Goal: Information Seeking & Learning: Learn about a topic

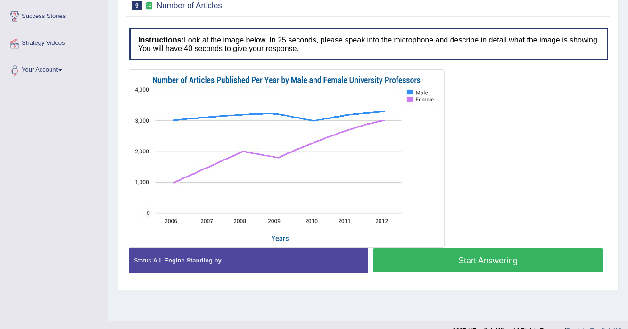
click at [490, 256] on button "Start Answering" at bounding box center [488, 260] width 230 height 24
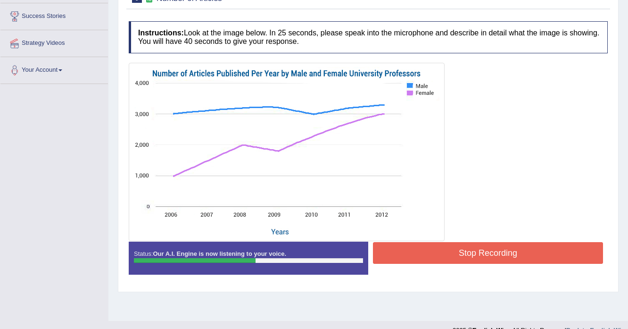
click at [425, 250] on button "Stop Recording" at bounding box center [488, 253] width 230 height 22
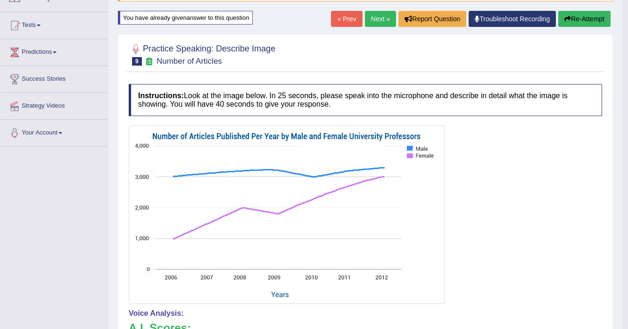
scroll to position [75, 0]
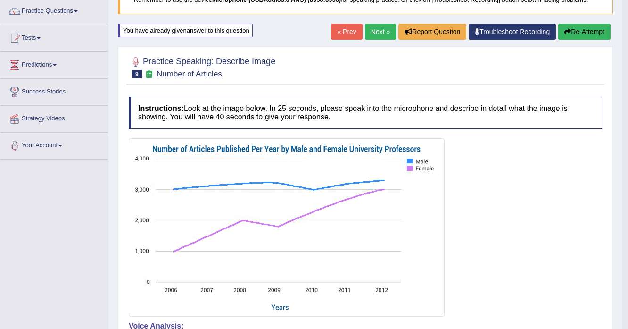
click at [600, 33] on button "Re-Attempt" at bounding box center [584, 32] width 52 height 16
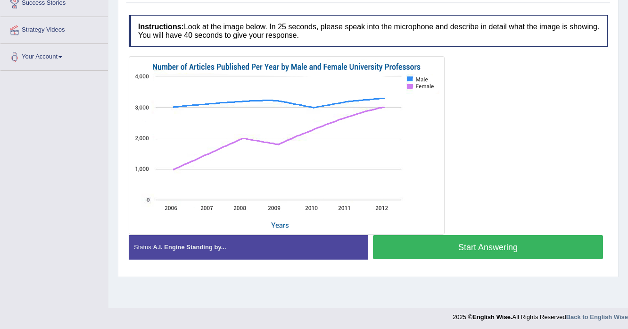
scroll to position [166, 0]
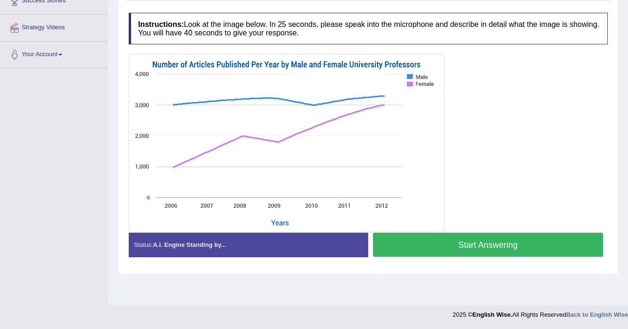
click at [519, 243] on button "Start Answering" at bounding box center [488, 245] width 230 height 24
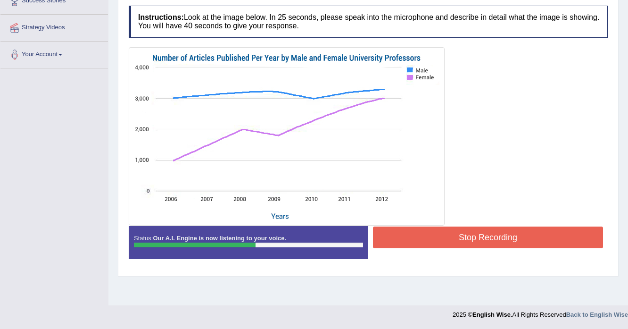
click at [411, 238] on button "Stop Recording" at bounding box center [488, 237] width 230 height 22
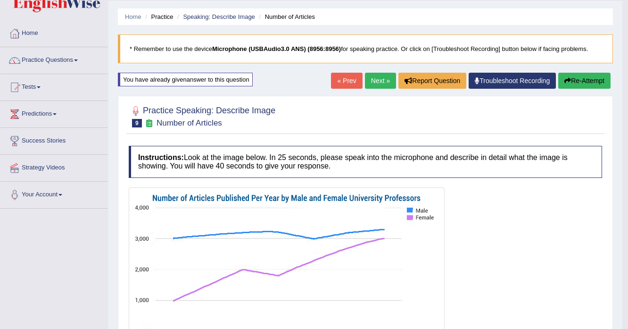
scroll to position [16, 0]
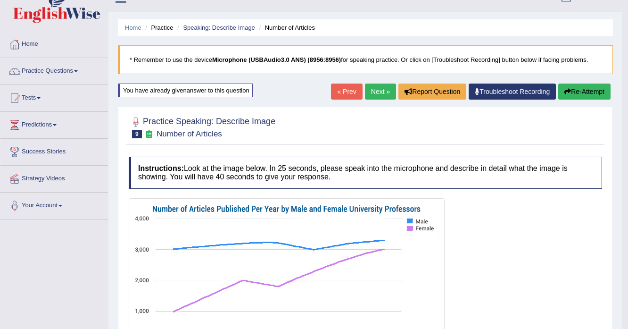
click at [562, 88] on button "Re-Attempt" at bounding box center [584, 91] width 52 height 16
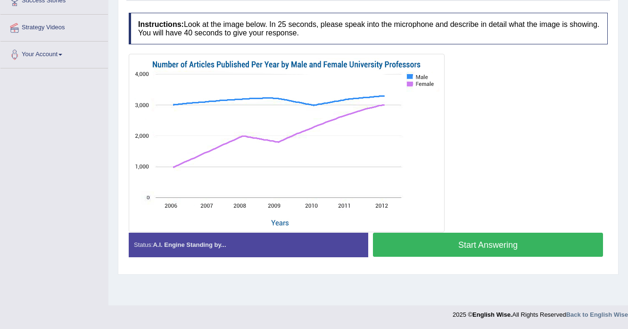
click at [470, 245] on button "Start Answering" at bounding box center [488, 245] width 230 height 24
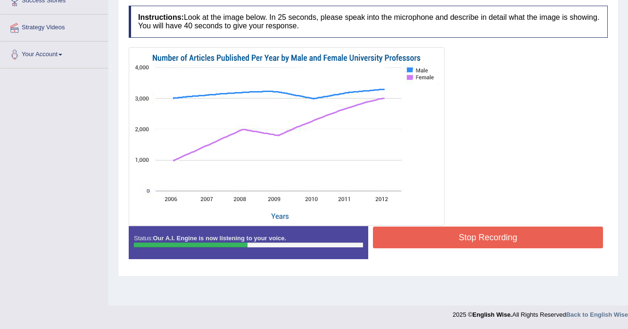
click at [432, 243] on button "Stop Recording" at bounding box center [488, 237] width 230 height 22
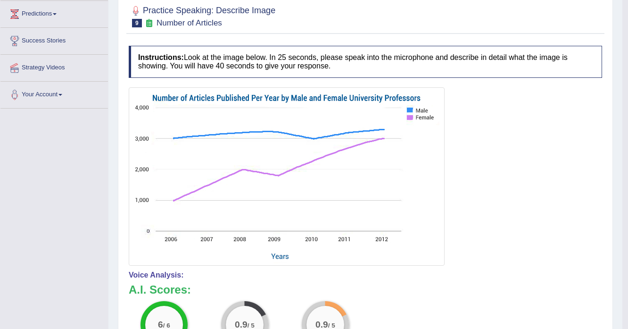
scroll to position [16, 0]
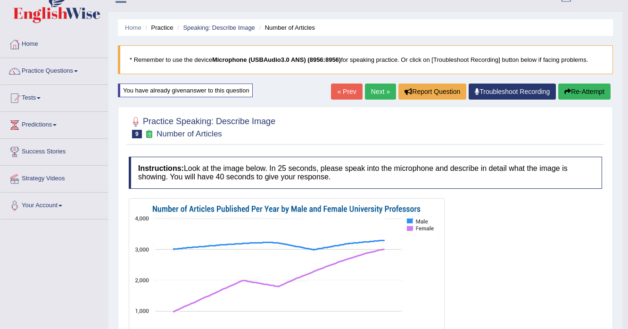
click at [578, 85] on button "Re-Attempt" at bounding box center [584, 91] width 52 height 16
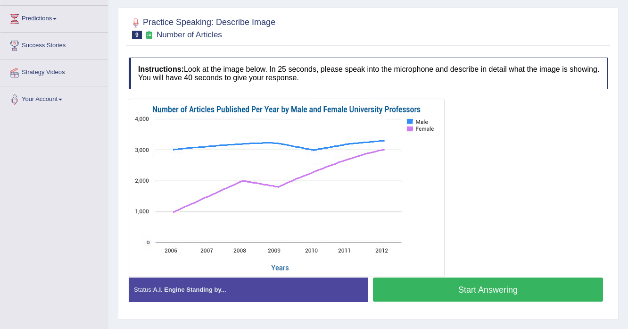
scroll to position [91, 0]
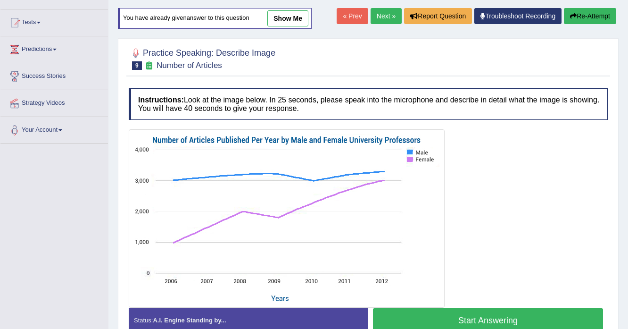
click at [475, 317] on button "Start Answering" at bounding box center [488, 320] width 230 height 24
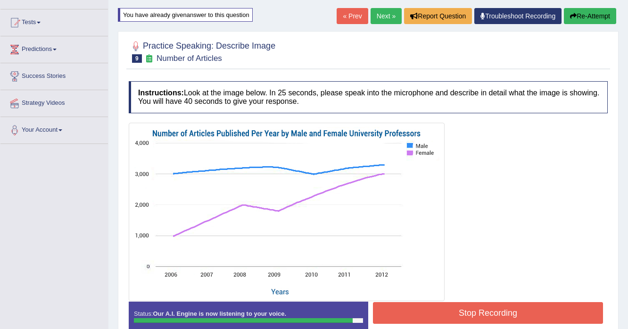
click at [435, 307] on button "Stop Recording" at bounding box center [488, 313] width 230 height 22
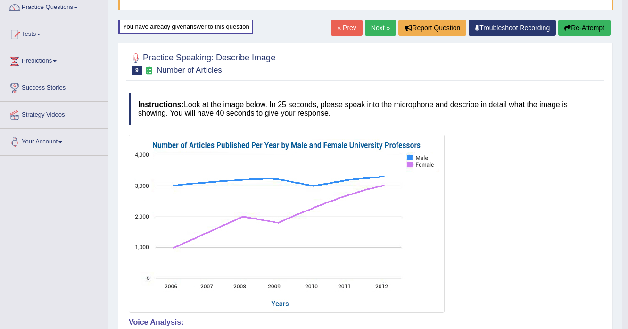
scroll to position [53, 0]
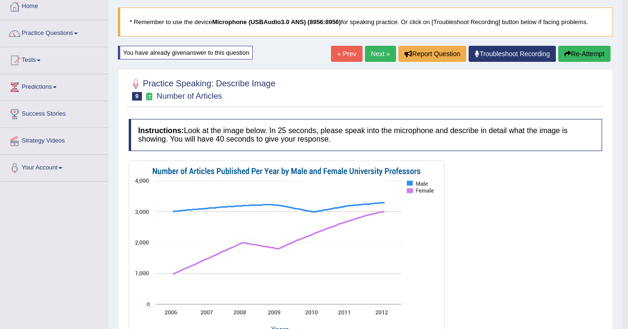
click at [585, 53] on button "Re-Attempt" at bounding box center [584, 54] width 52 height 16
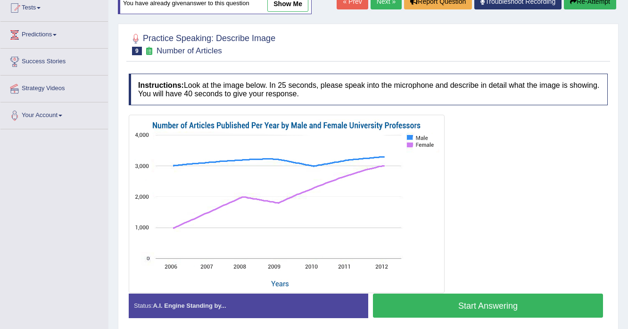
scroll to position [129, 0]
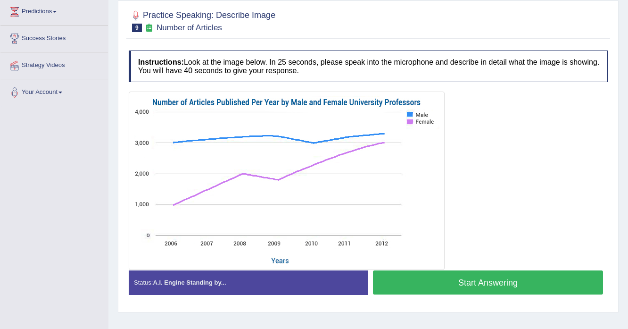
click at [404, 278] on button "Start Answering" at bounding box center [488, 282] width 230 height 24
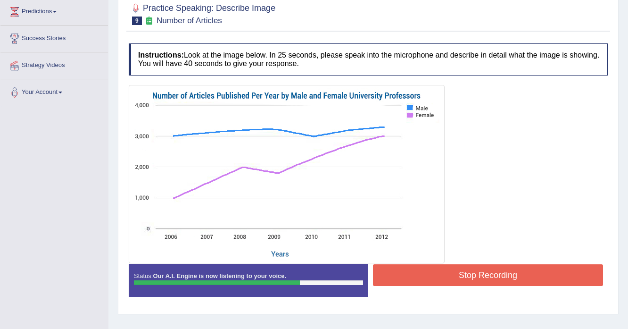
click at [429, 266] on button "Stop Recording" at bounding box center [488, 275] width 230 height 22
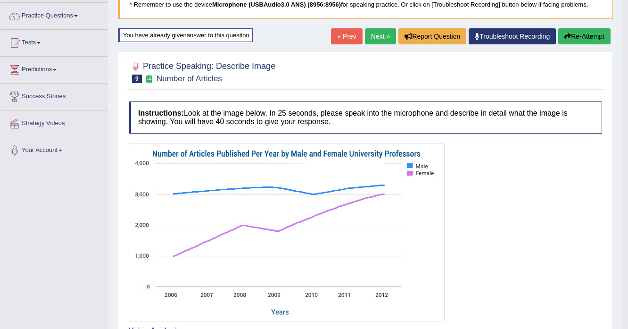
scroll to position [53, 0]
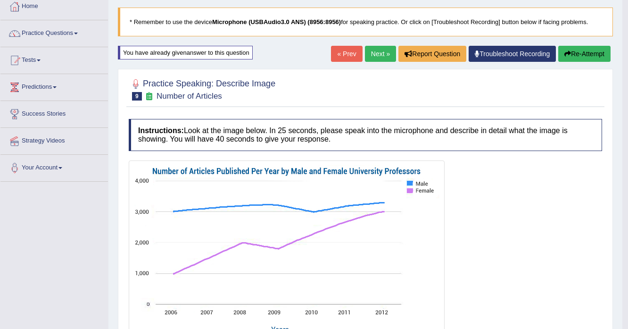
click at [377, 52] on link "Next »" at bounding box center [380, 54] width 31 height 16
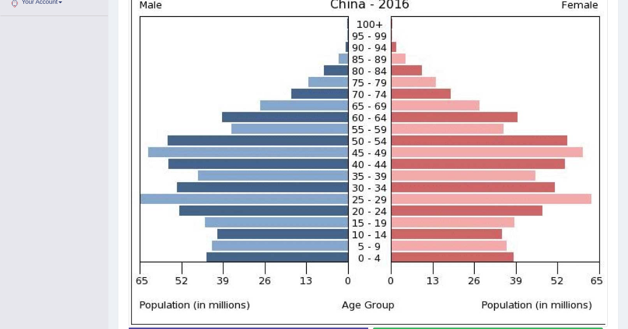
scroll to position [289, 0]
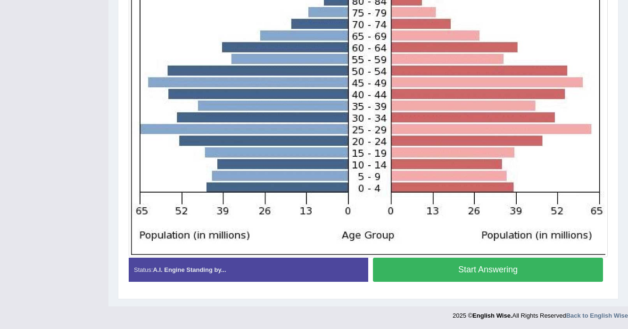
click at [502, 274] on button "Start Answering" at bounding box center [488, 270] width 230 height 24
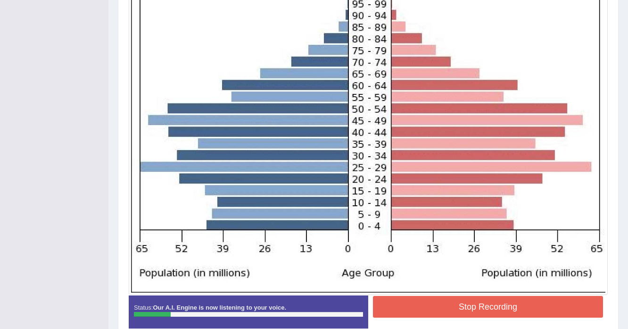
scroll to position [298, 0]
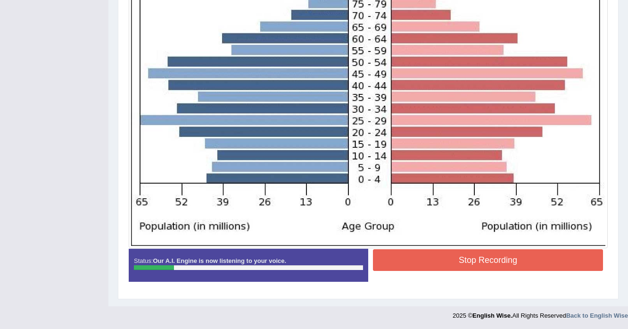
click at [427, 265] on button "Stop Recording" at bounding box center [488, 260] width 230 height 22
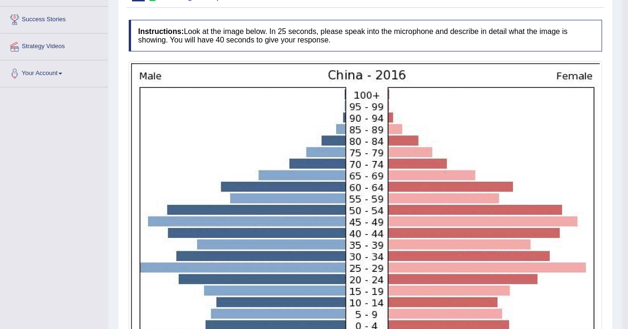
scroll to position [33, 0]
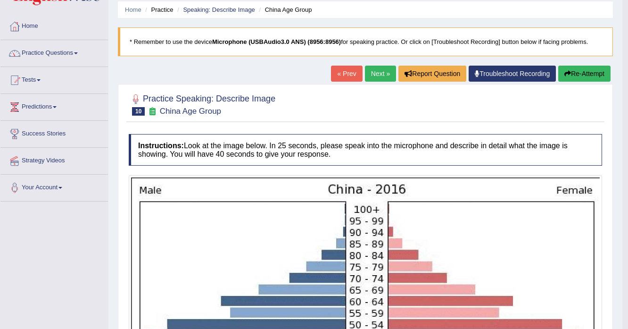
click at [589, 72] on button "Re-Attempt" at bounding box center [584, 74] width 52 height 16
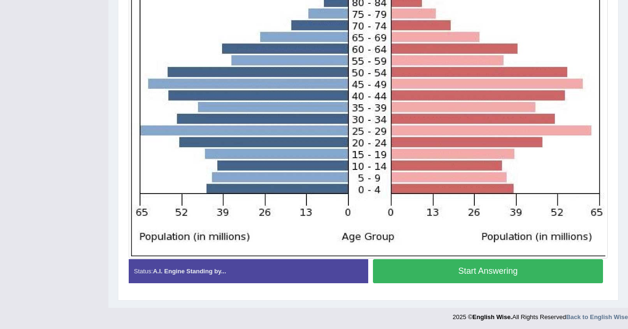
scroll to position [300, 0]
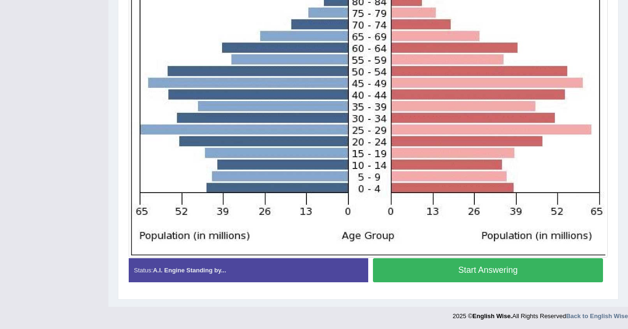
click at [517, 273] on button "Start Answering" at bounding box center [488, 270] width 230 height 24
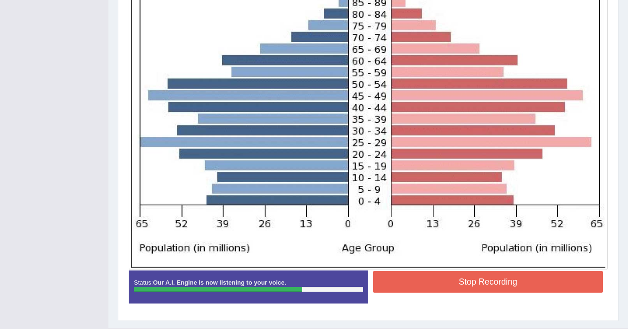
scroll to position [302, 0]
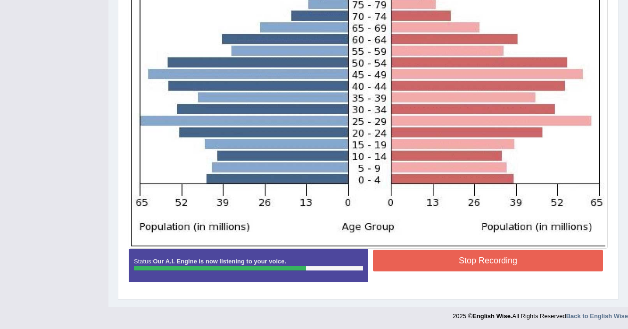
click at [442, 258] on button "Stop Recording" at bounding box center [488, 261] width 230 height 22
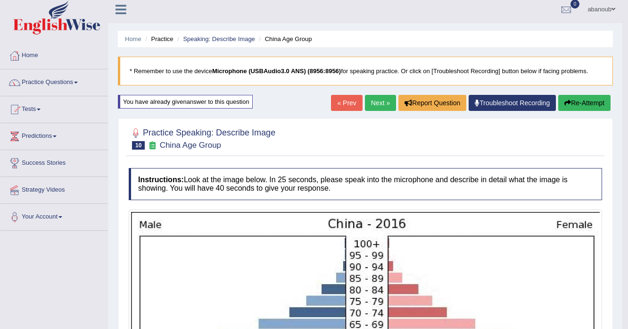
scroll to position [0, 0]
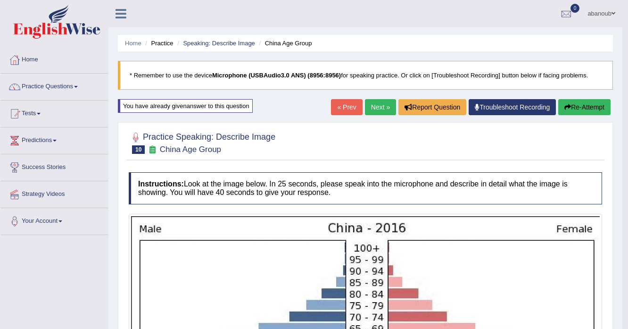
click at [596, 101] on button "Re-Attempt" at bounding box center [584, 107] width 52 height 16
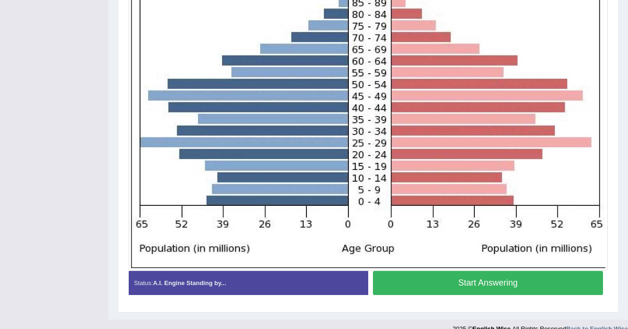
scroll to position [300, 0]
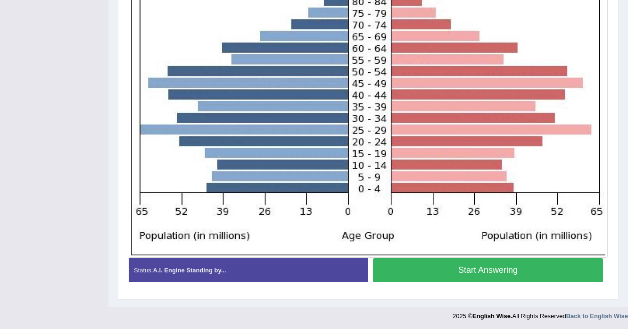
click at [463, 268] on button "Start Answering" at bounding box center [488, 270] width 230 height 24
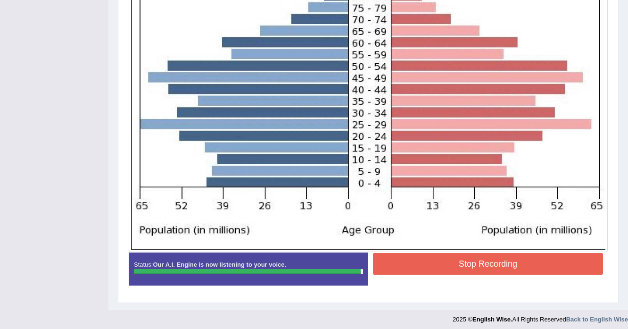
scroll to position [302, 0]
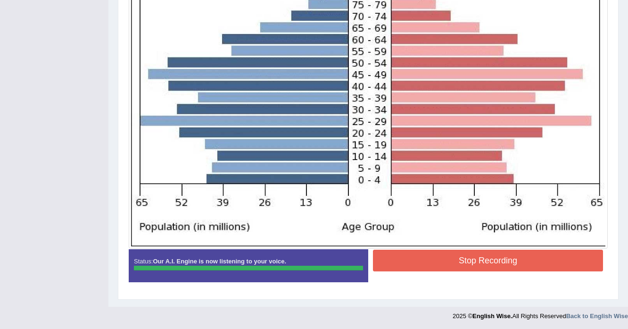
click at [432, 253] on button "Stop Recording" at bounding box center [488, 261] width 230 height 22
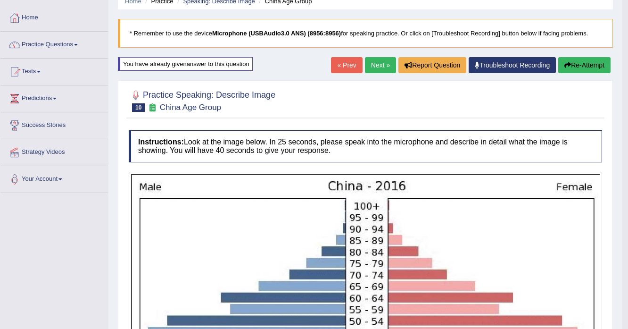
scroll to position [38, 0]
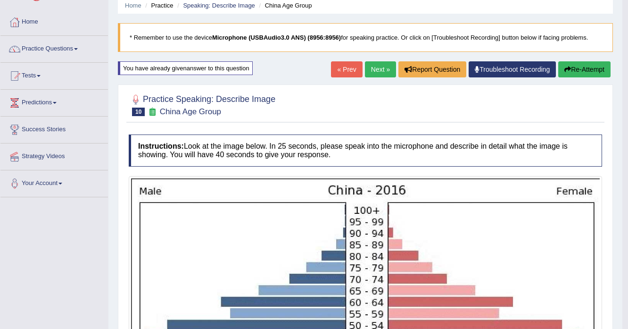
click at [583, 66] on button "Re-Attempt" at bounding box center [584, 69] width 52 height 16
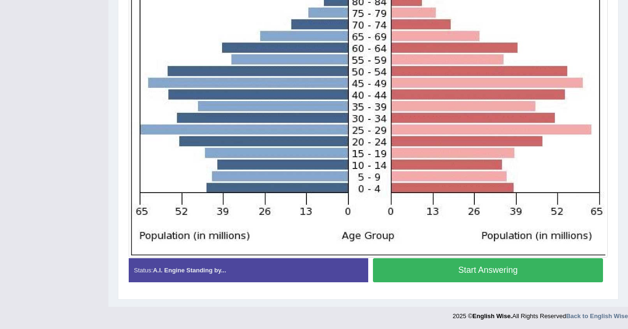
click at [519, 273] on button "Start Answering" at bounding box center [488, 270] width 230 height 24
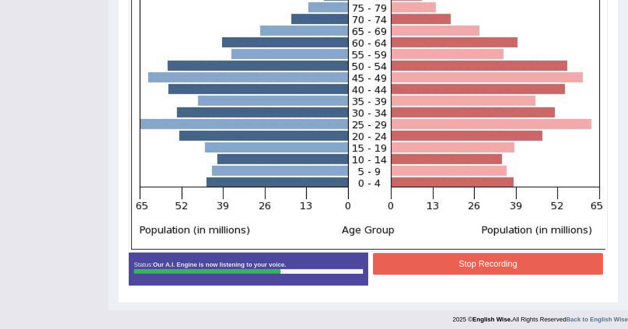
scroll to position [302, 0]
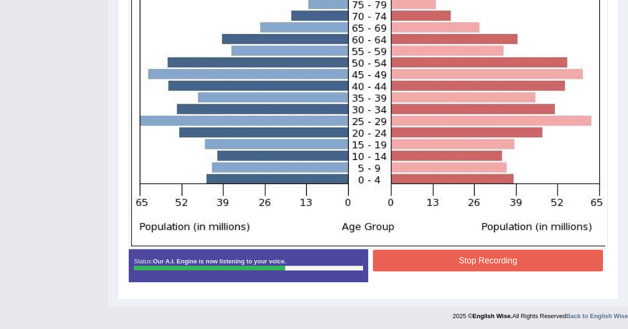
click at [440, 258] on button "Stop Recording" at bounding box center [488, 261] width 230 height 22
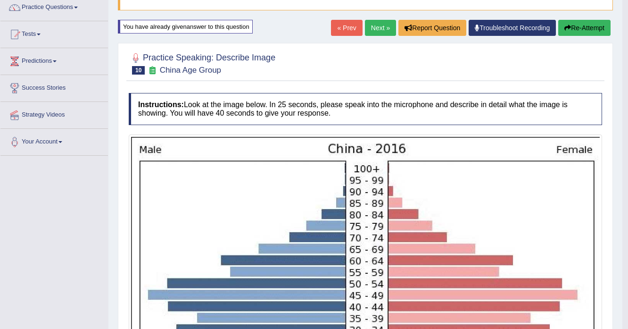
scroll to position [75, 0]
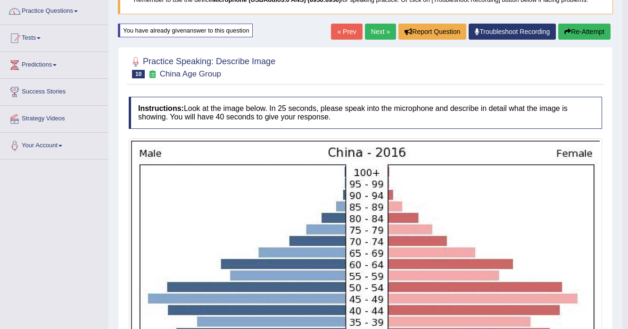
click at [374, 32] on link "Next »" at bounding box center [380, 32] width 31 height 16
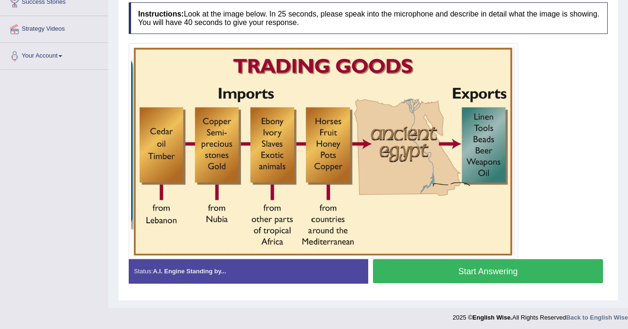
scroll to position [166, 0]
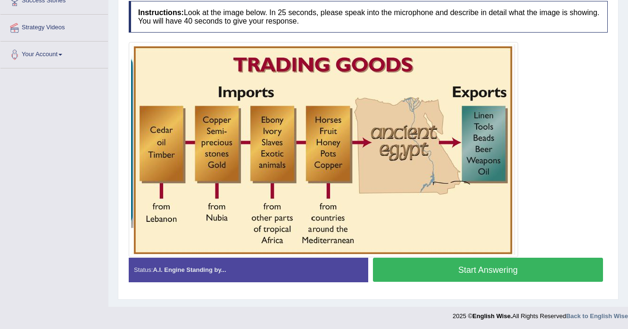
click at [436, 272] on button "Start Answering" at bounding box center [488, 270] width 230 height 24
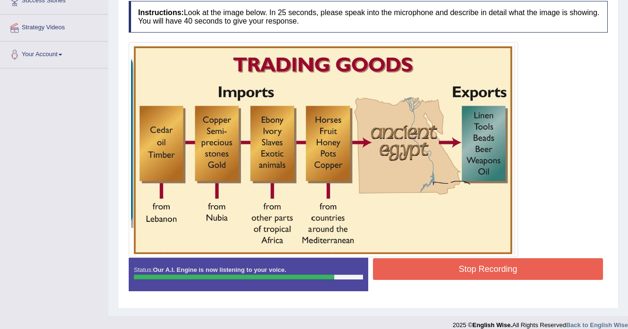
click at [486, 269] on button "Stop Recording" at bounding box center [488, 269] width 230 height 22
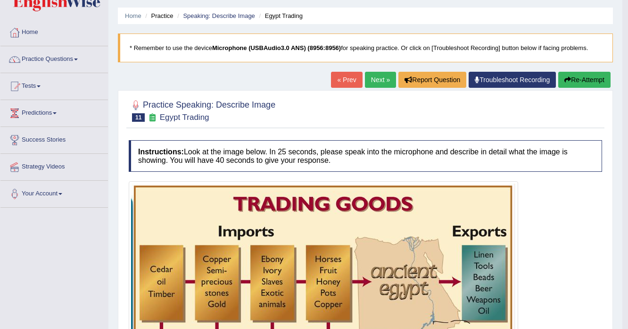
scroll to position [16, 0]
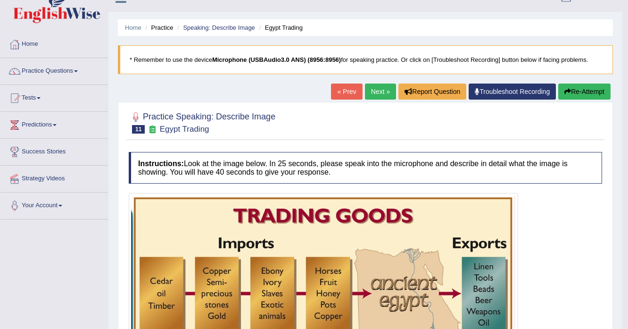
click at [592, 91] on button "Re-Attempt" at bounding box center [584, 91] width 52 height 16
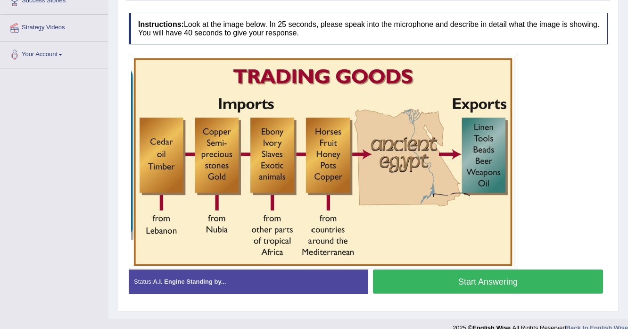
scroll to position [166, 0]
click at [462, 284] on button "Start Answering" at bounding box center [488, 281] width 230 height 24
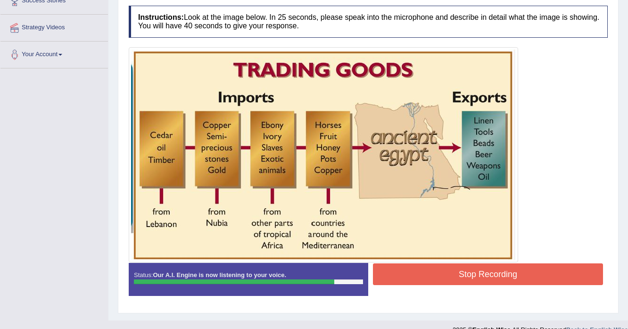
click at [479, 277] on button "Stop Recording" at bounding box center [488, 274] width 230 height 22
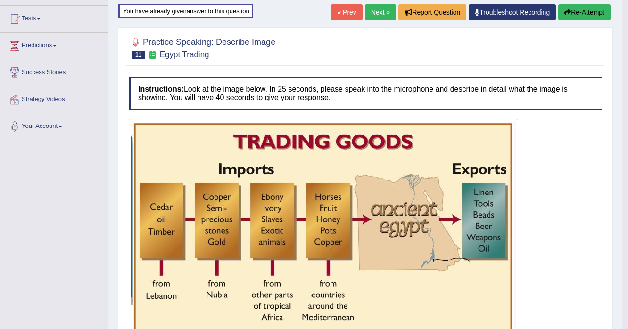
scroll to position [91, 0]
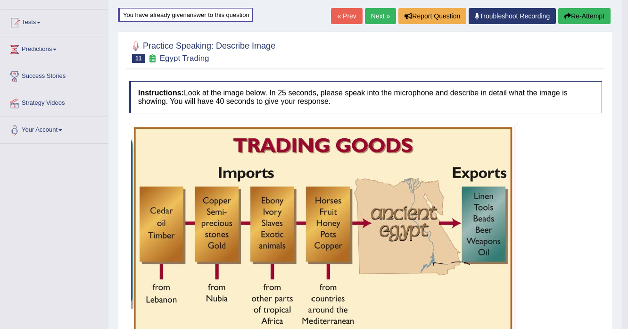
click at [574, 11] on button "Re-Attempt" at bounding box center [584, 16] width 52 height 16
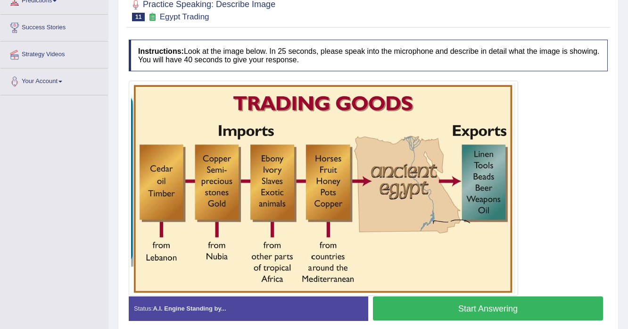
scroll to position [178, 0]
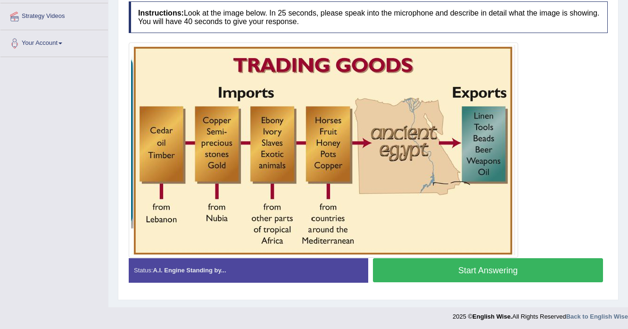
click at [487, 273] on button "Start Answering" at bounding box center [488, 270] width 230 height 24
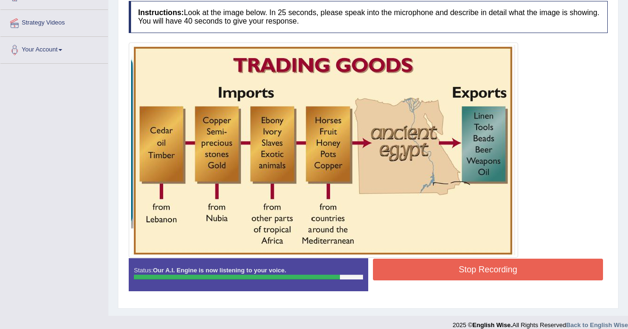
click at [489, 268] on button "Stop Recording" at bounding box center [488, 269] width 230 height 22
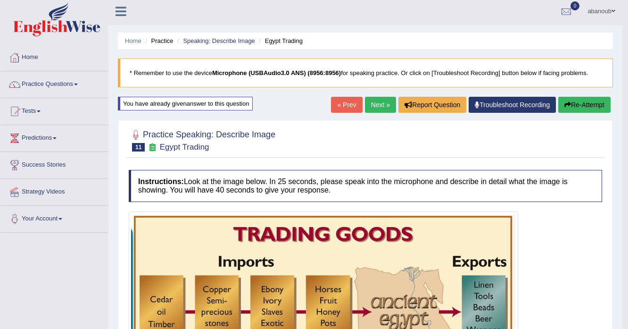
scroll to position [0, 0]
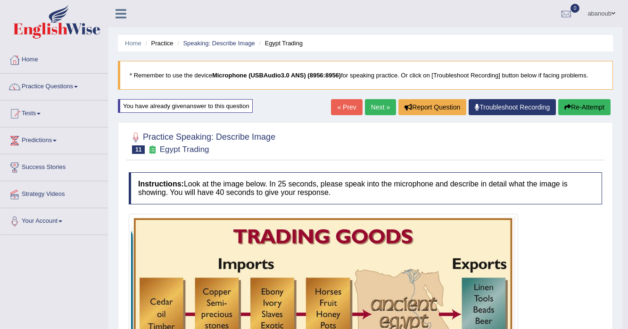
click at [379, 108] on link "Next »" at bounding box center [380, 107] width 31 height 16
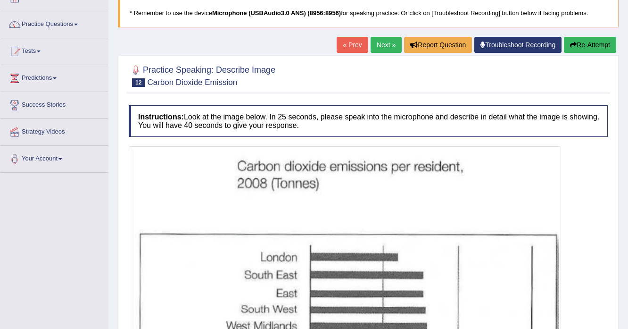
scroll to position [75, 0]
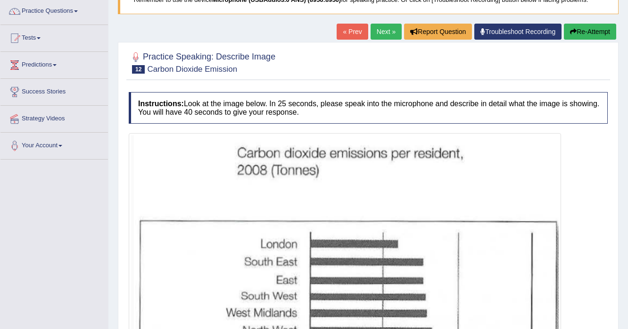
click at [226, 72] on small "Carbon Dioxide Emission" at bounding box center [192, 69] width 90 height 9
click at [227, 69] on small "Carbon Dioxide Emission" at bounding box center [192, 69] width 90 height 9
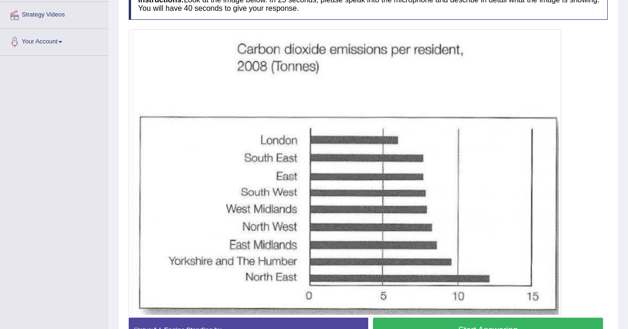
scroll to position [239, 0]
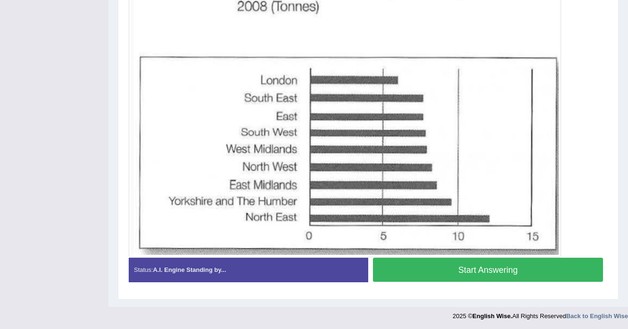
click at [506, 275] on button "Start Answering" at bounding box center [488, 270] width 230 height 24
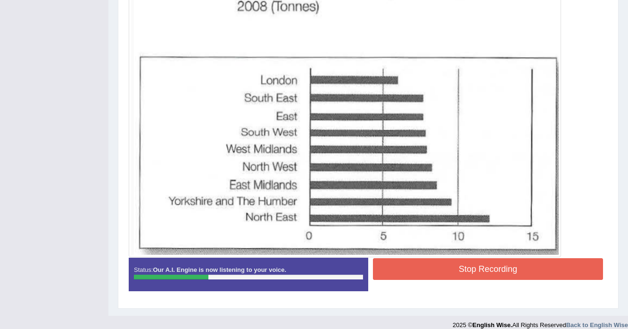
scroll to position [248, 0]
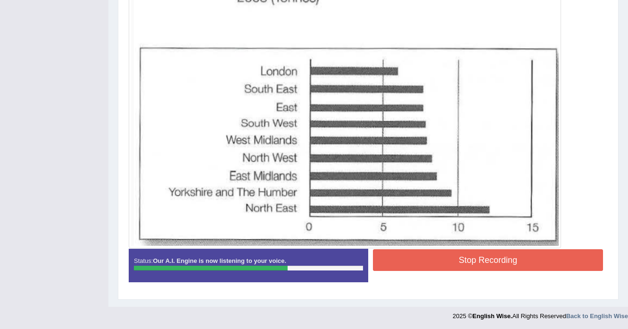
click at [495, 261] on button "Stop Recording" at bounding box center [488, 260] width 230 height 22
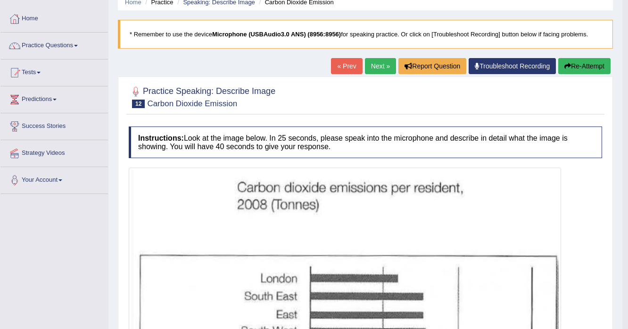
scroll to position [22, 0]
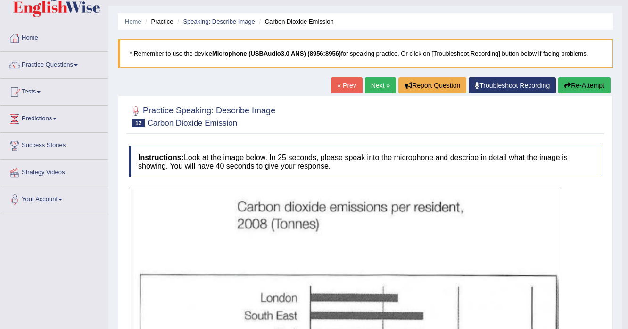
click at [585, 83] on button "Re-Attempt" at bounding box center [584, 85] width 52 height 16
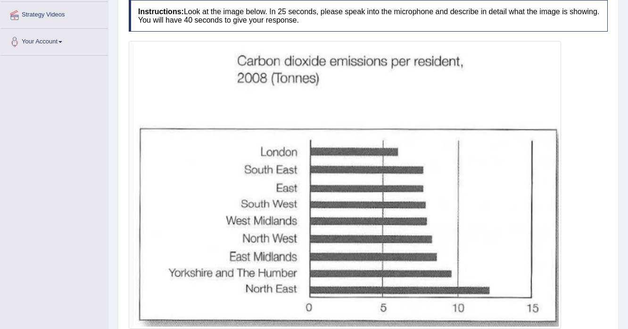
scroll to position [248, 0]
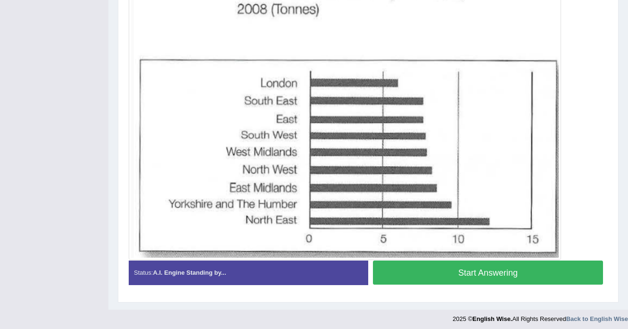
click at [558, 273] on button "Start Answering" at bounding box center [488, 272] width 230 height 24
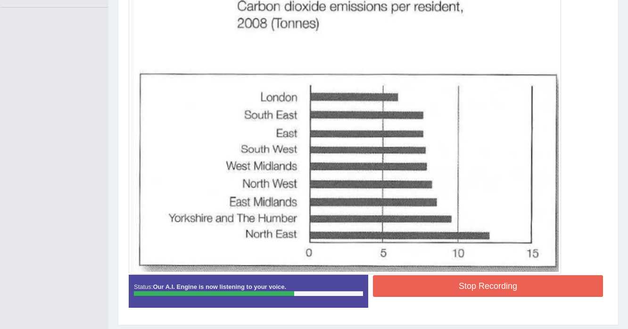
scroll to position [253, 0]
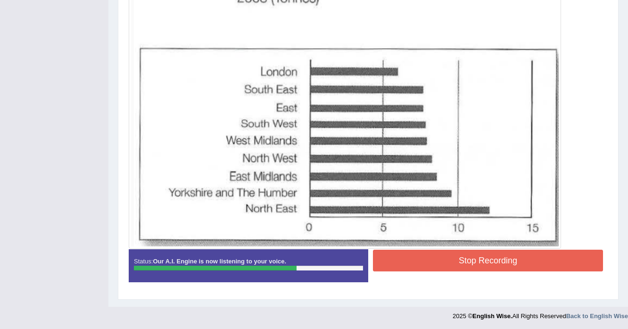
click at [470, 269] on button "Stop Recording" at bounding box center [488, 261] width 230 height 22
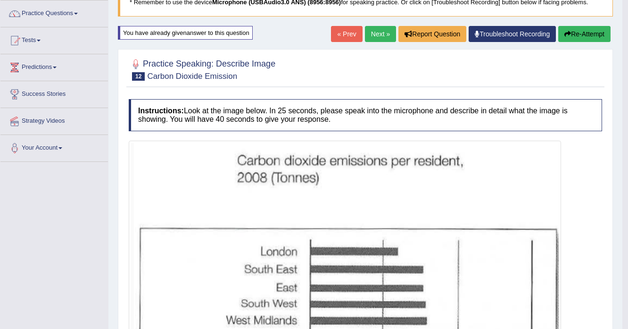
scroll to position [26, 0]
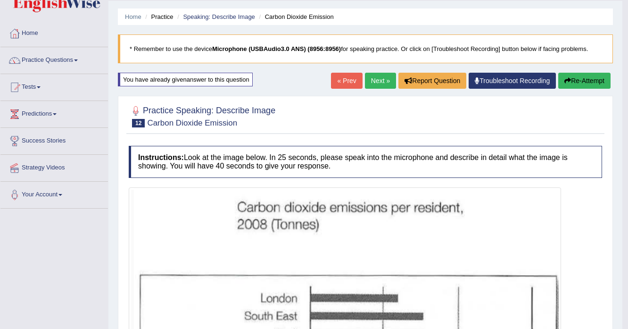
click at [379, 76] on link "Next »" at bounding box center [380, 81] width 31 height 16
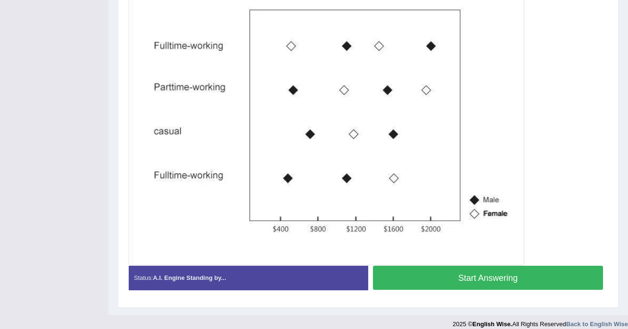
scroll to position [252, 0]
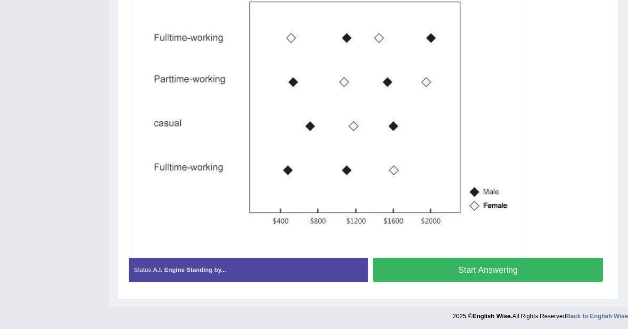
click at [521, 274] on button "Start Answering" at bounding box center [488, 270] width 230 height 24
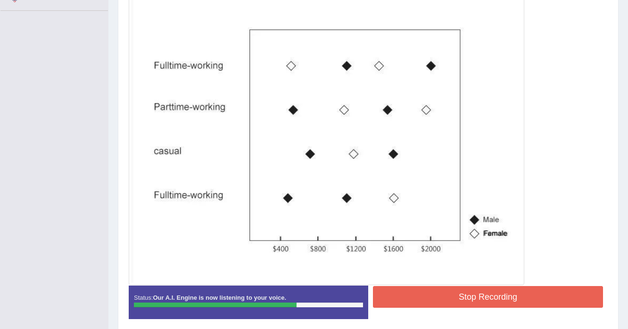
scroll to position [261, 0]
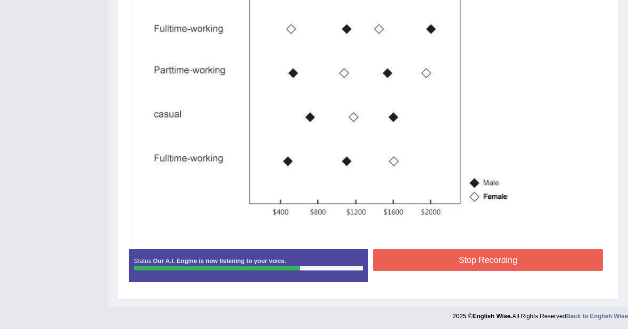
click at [455, 260] on button "Stop Recording" at bounding box center [488, 260] width 230 height 22
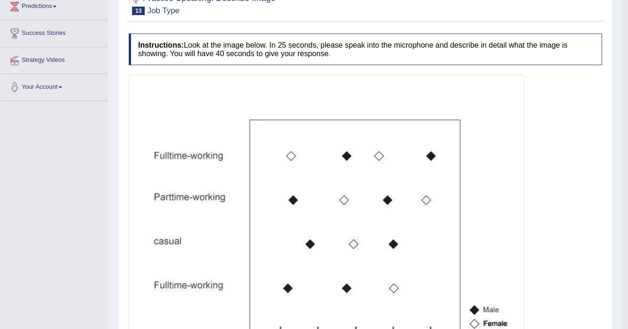
scroll to position [75, 0]
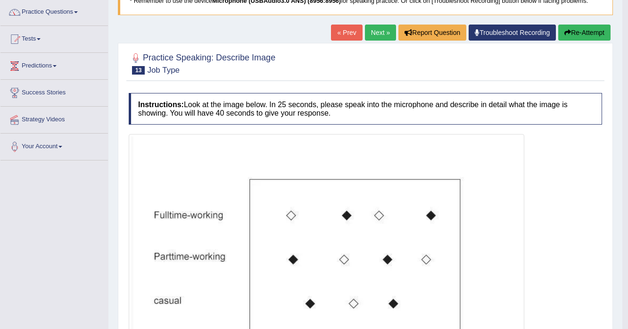
click at [590, 34] on button "Re-Attempt" at bounding box center [584, 33] width 52 height 16
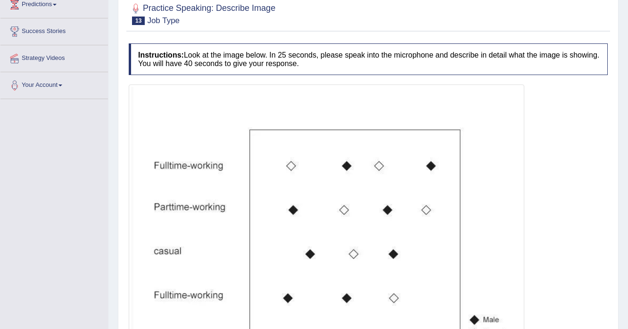
scroll to position [153, 0]
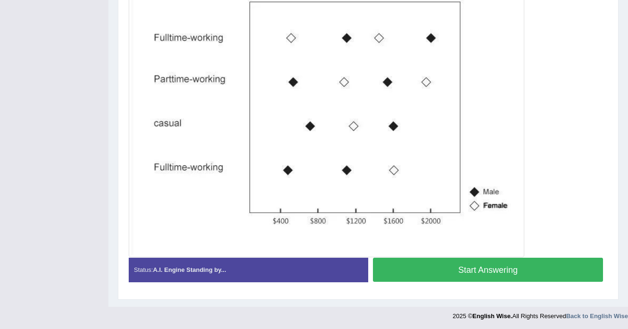
click at [536, 265] on button "Start Answering" at bounding box center [488, 270] width 230 height 24
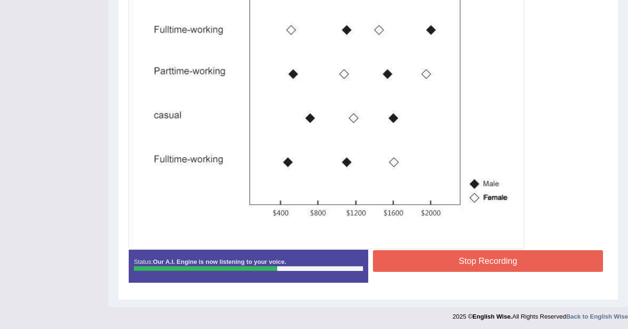
scroll to position [266, 0]
click at [479, 256] on button "Stop Recording" at bounding box center [488, 261] width 230 height 22
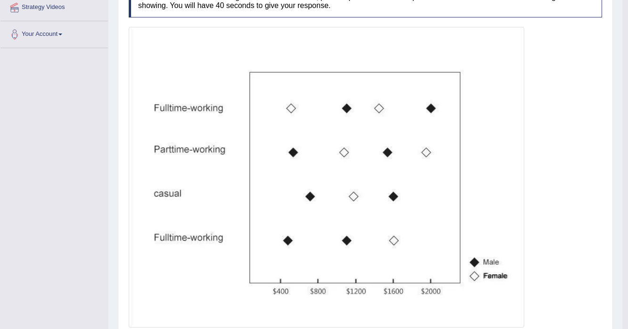
scroll to position [39, 0]
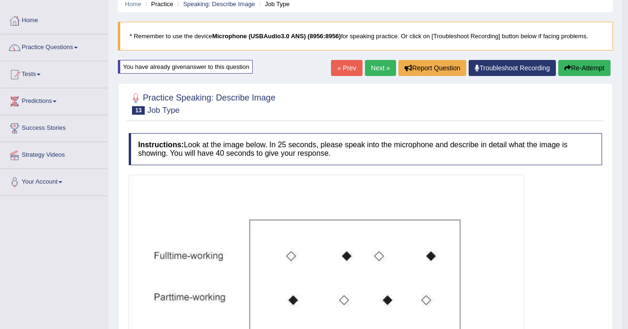
click at [376, 71] on link "Next »" at bounding box center [380, 68] width 31 height 16
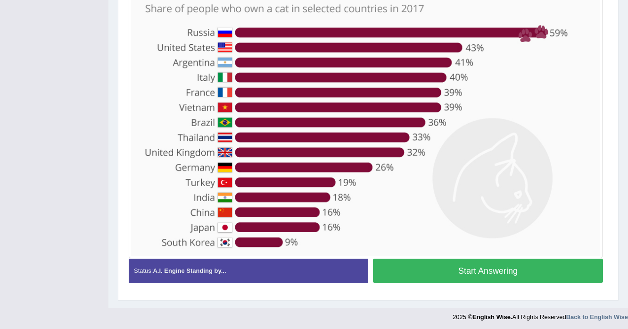
scroll to position [237, 0]
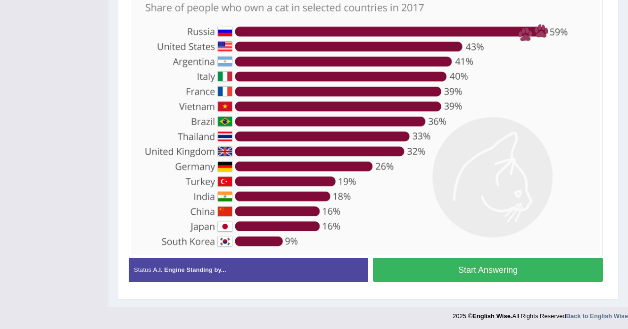
click at [445, 262] on button "Start Answering" at bounding box center [488, 270] width 230 height 24
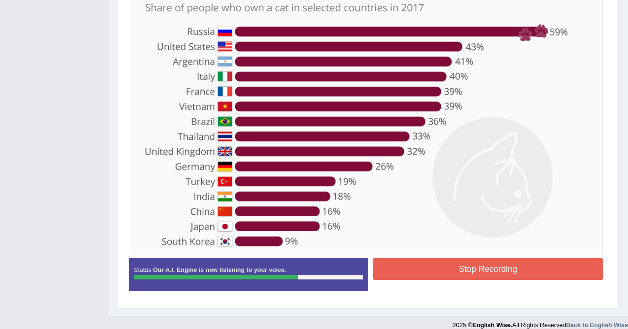
click at [428, 268] on button "Stop Recording" at bounding box center [488, 269] width 230 height 22
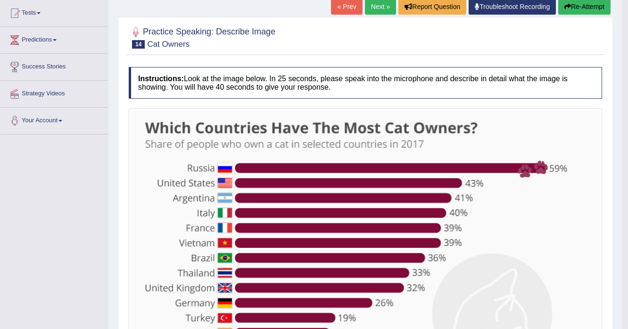
scroll to position [86, 0]
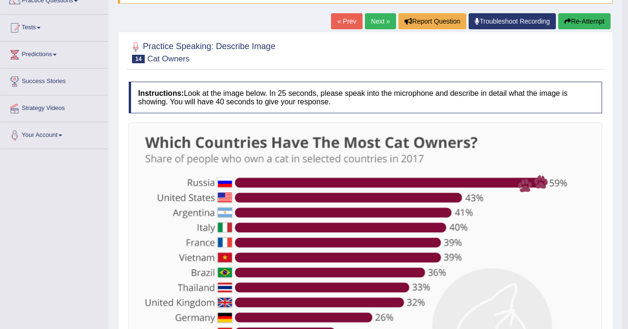
click at [378, 25] on link "Next »" at bounding box center [380, 21] width 31 height 16
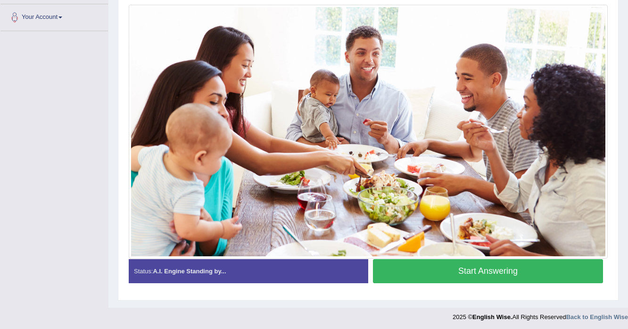
scroll to position [205, 0]
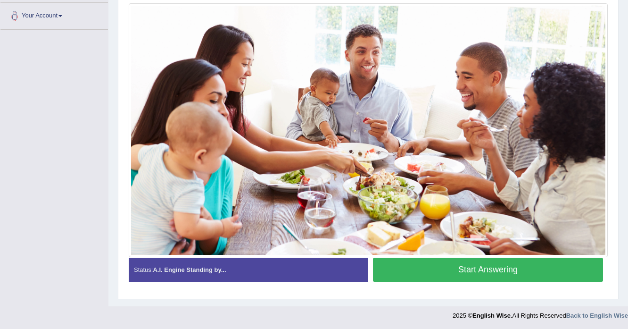
click at [496, 267] on button "Start Answering" at bounding box center [488, 270] width 230 height 24
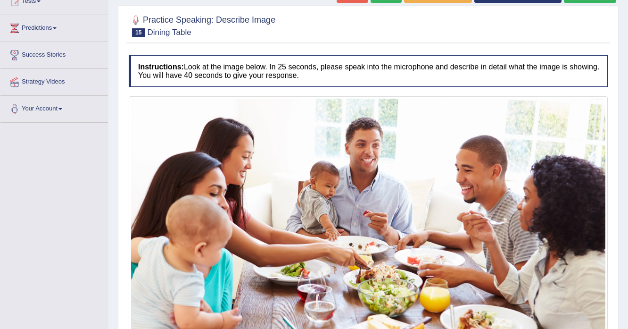
scroll to position [214, 0]
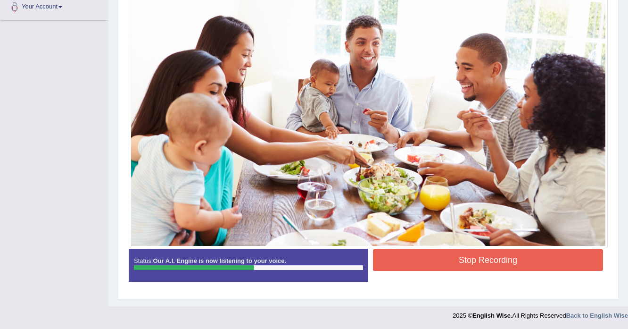
click at [483, 267] on button "Stop Recording" at bounding box center [488, 260] width 230 height 22
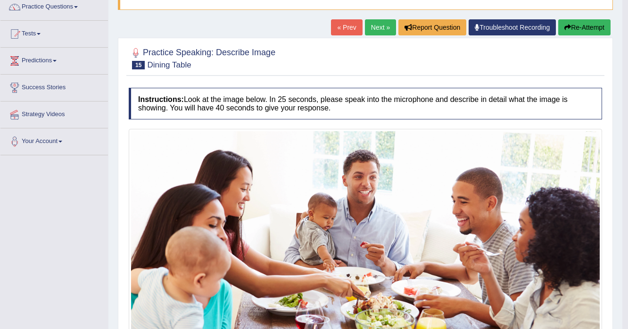
scroll to position [63, 0]
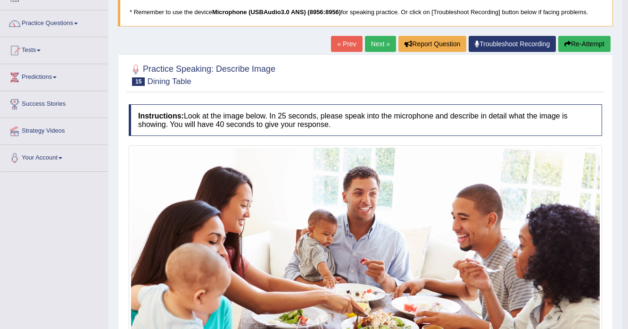
click at [573, 46] on button "Re-Attempt" at bounding box center [584, 44] width 52 height 16
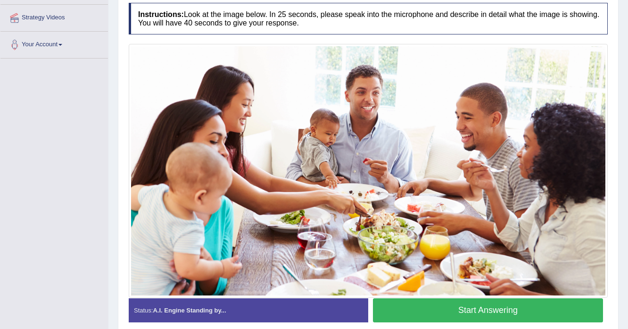
scroll to position [217, 0]
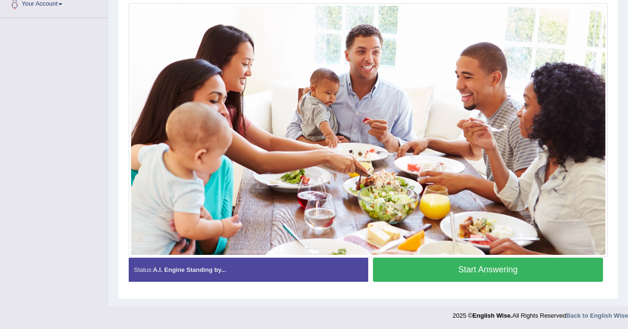
click at [538, 275] on button "Start Answering" at bounding box center [488, 270] width 230 height 24
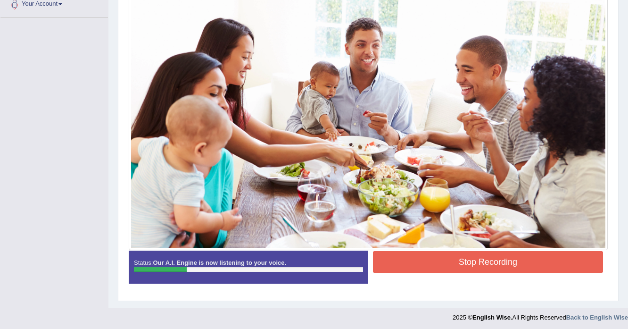
scroll to position [179, 0]
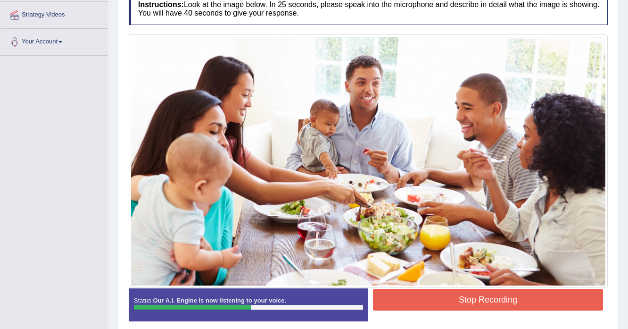
click at [497, 303] on button "Stop Recording" at bounding box center [488, 300] width 230 height 22
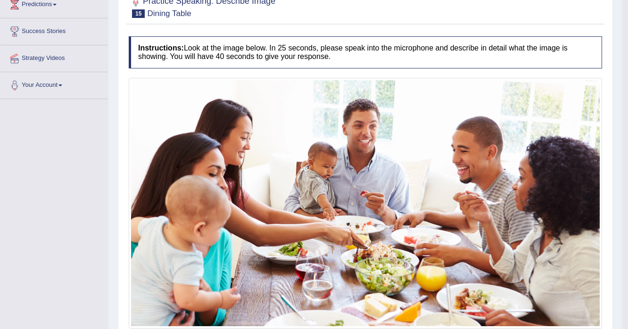
scroll to position [66, 0]
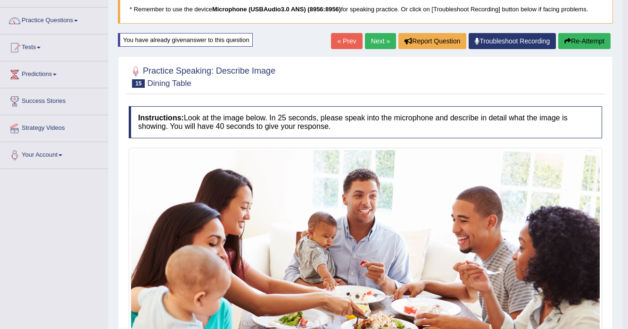
click at [572, 40] on button "Re-Attempt" at bounding box center [584, 41] width 52 height 16
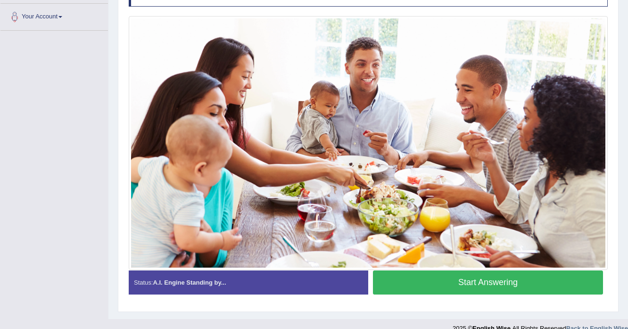
scroll to position [217, 0]
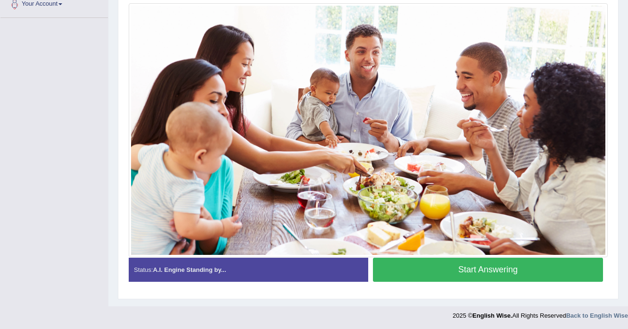
click at [539, 269] on button "Start Answering" at bounding box center [488, 270] width 230 height 24
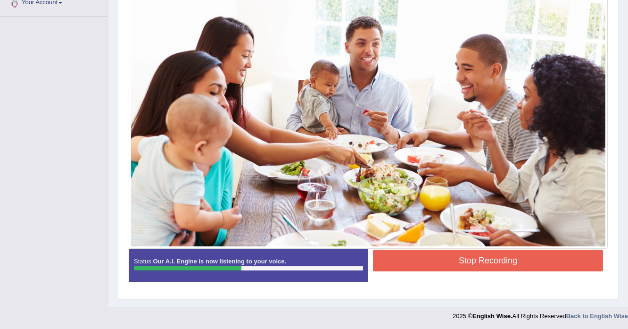
scroll to position [219, 0]
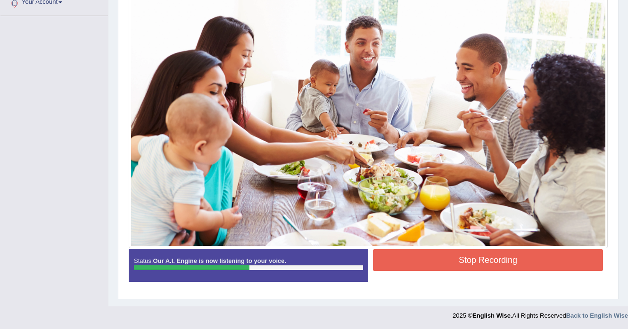
click at [449, 258] on button "Stop Recording" at bounding box center [488, 260] width 230 height 22
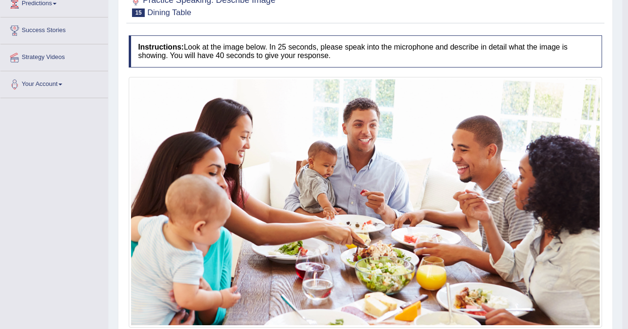
scroll to position [30, 0]
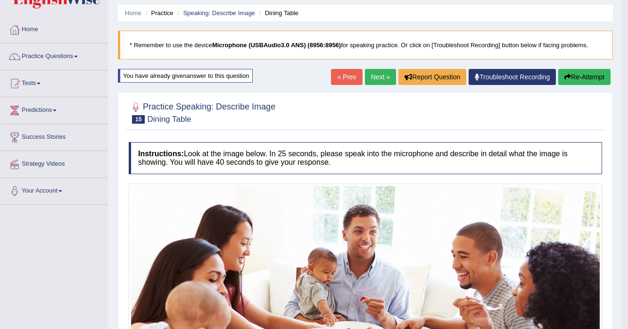
click at [379, 77] on link "Next »" at bounding box center [380, 77] width 31 height 16
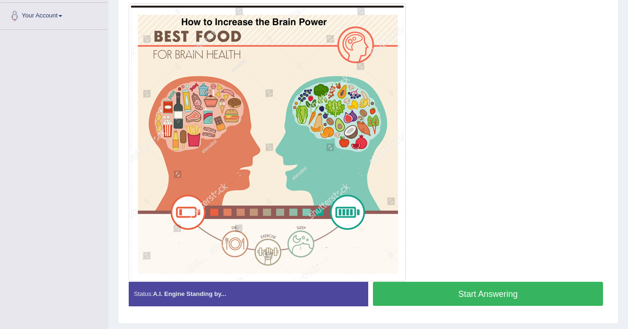
scroll to position [226, 0]
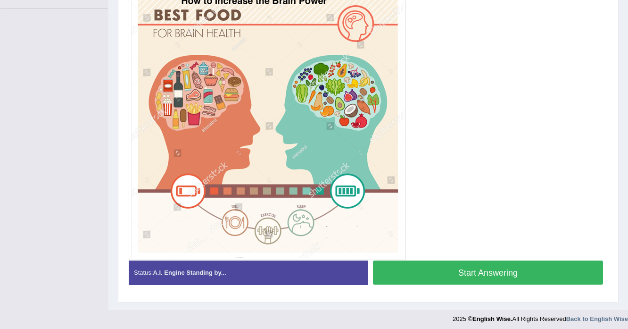
click at [479, 270] on button "Start Answering" at bounding box center [488, 272] width 230 height 24
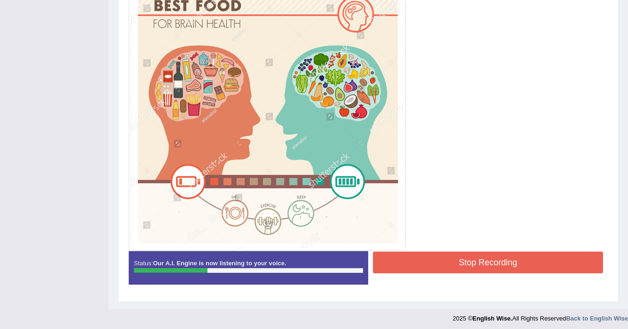
scroll to position [238, 0]
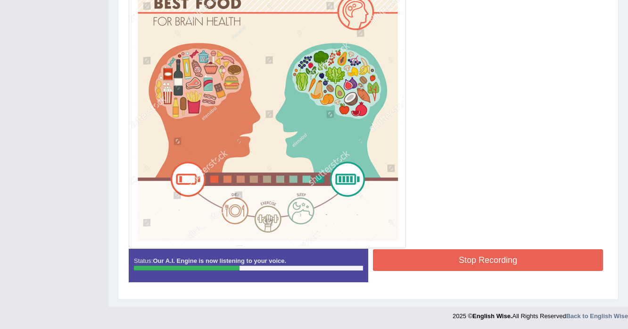
click at [407, 257] on button "Stop Recording" at bounding box center [488, 260] width 230 height 22
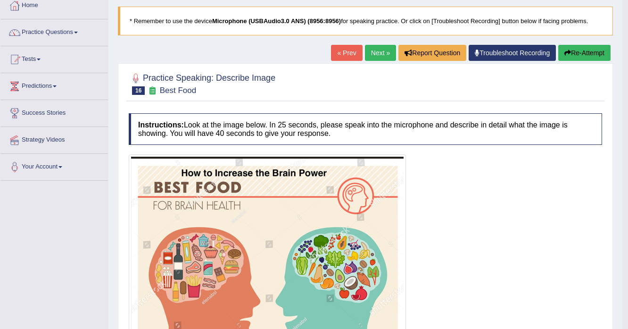
scroll to position [50, 0]
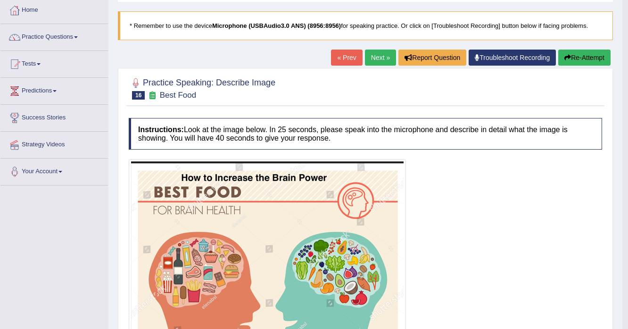
click at [572, 58] on button "Re-Attempt" at bounding box center [584, 58] width 52 height 16
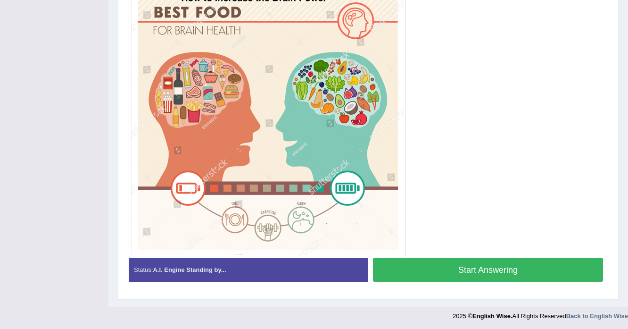
click at [520, 268] on button "Start Answering" at bounding box center [488, 270] width 230 height 24
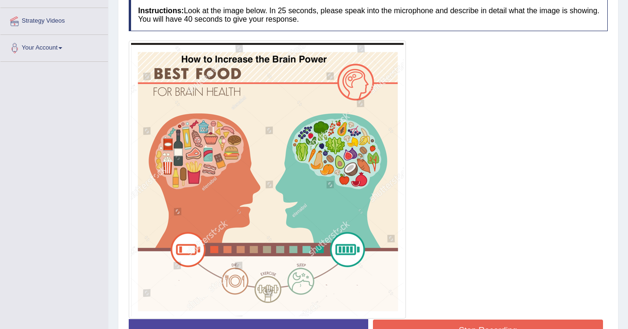
scroll to position [243, 0]
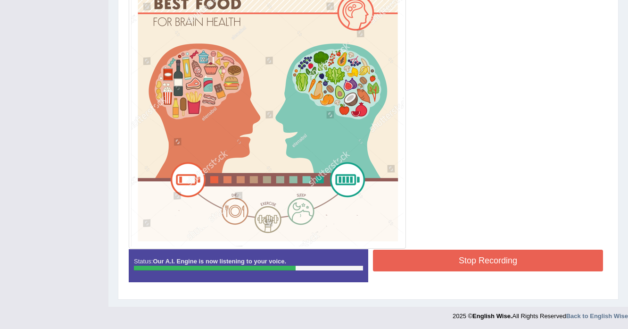
click at [426, 259] on button "Stop Recording" at bounding box center [488, 261] width 230 height 22
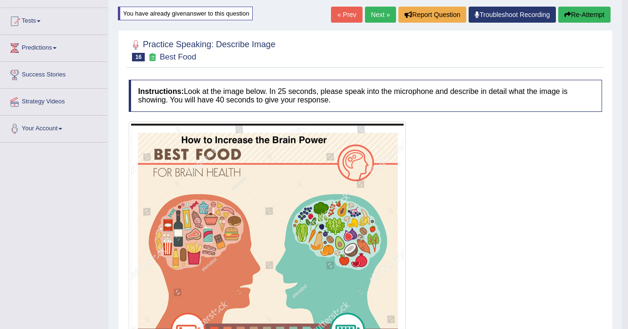
scroll to position [92, 0]
click at [381, 17] on link "Next »" at bounding box center [380, 15] width 31 height 16
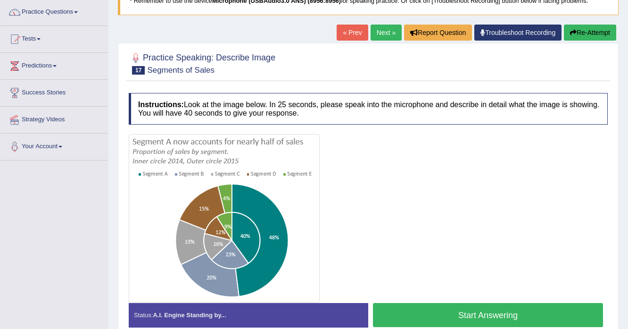
scroll to position [75, 0]
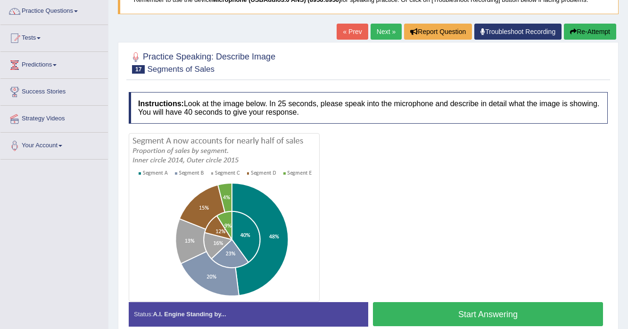
click at [441, 313] on button "Start Answering" at bounding box center [488, 314] width 230 height 24
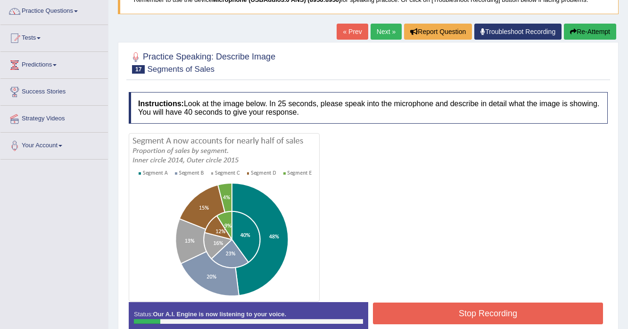
click at [581, 32] on button "Re-Attempt" at bounding box center [590, 32] width 52 height 16
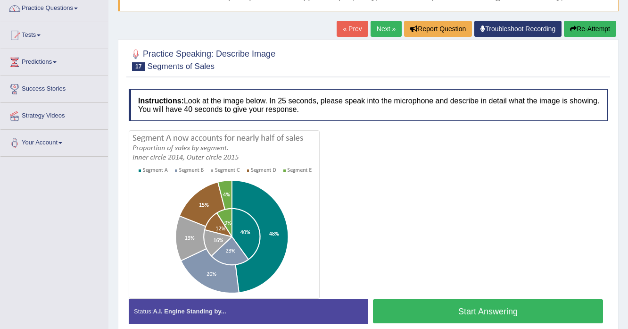
click at [490, 313] on button "Start Answering" at bounding box center [488, 311] width 230 height 24
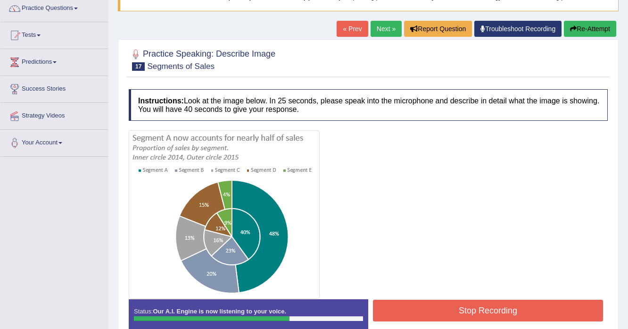
click at [439, 308] on button "Stop Recording" at bounding box center [488, 311] width 230 height 22
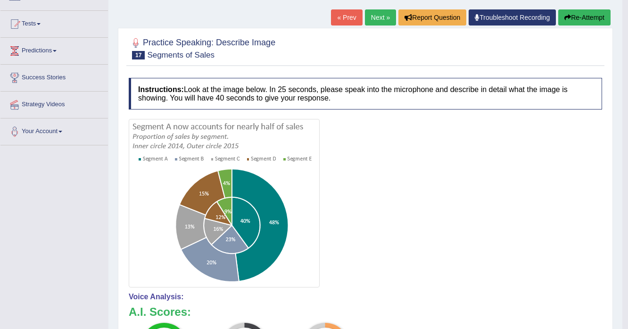
scroll to position [78, 0]
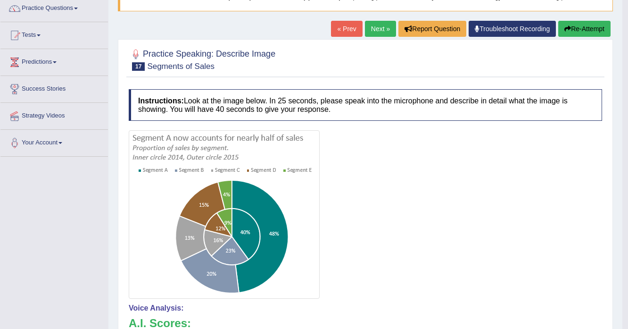
click at [381, 30] on link "Next »" at bounding box center [380, 29] width 31 height 16
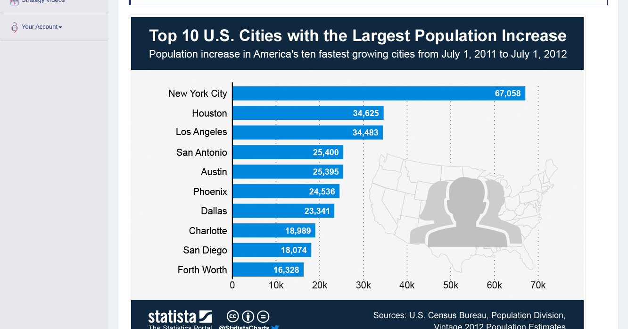
scroll to position [264, 0]
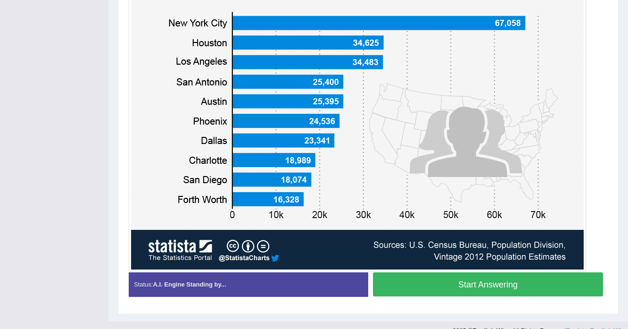
click at [508, 286] on button "Start Answering" at bounding box center [488, 284] width 230 height 24
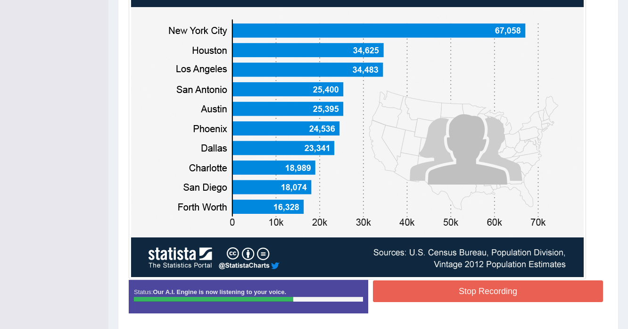
scroll to position [288, 0]
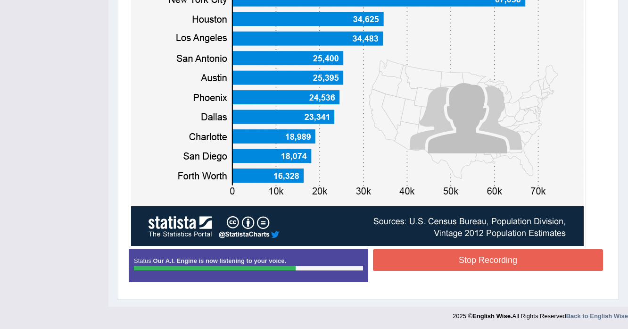
click at [418, 261] on button "Stop Recording" at bounding box center [488, 260] width 230 height 22
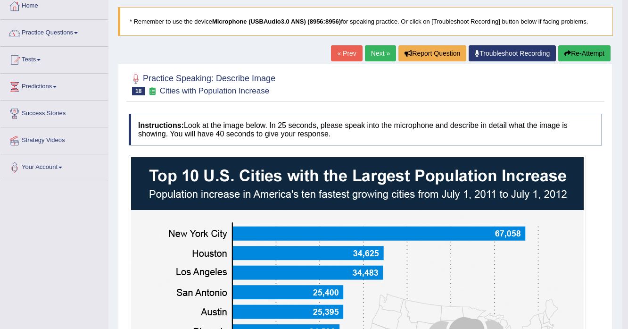
scroll to position [0, 0]
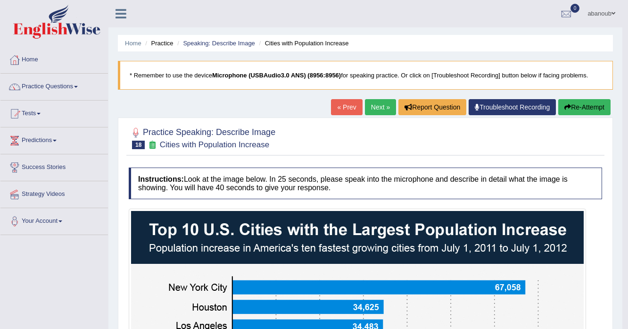
click at [605, 105] on button "Re-Attempt" at bounding box center [584, 107] width 52 height 16
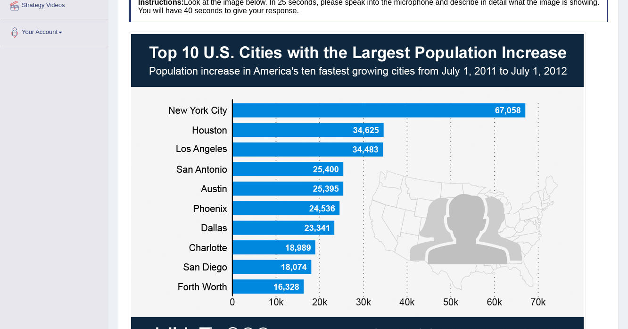
scroll to position [291, 0]
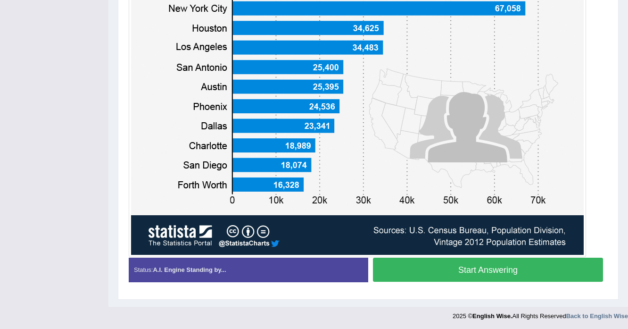
click at [545, 274] on button "Start Answering" at bounding box center [488, 270] width 230 height 24
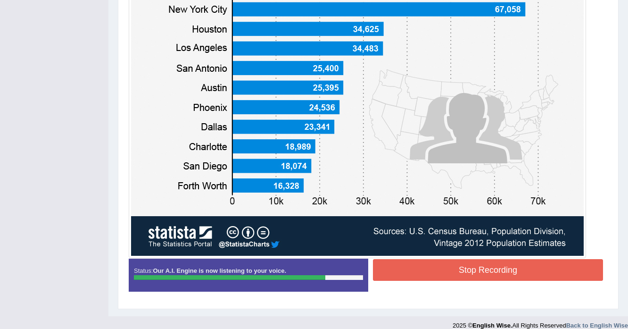
scroll to position [283, 0]
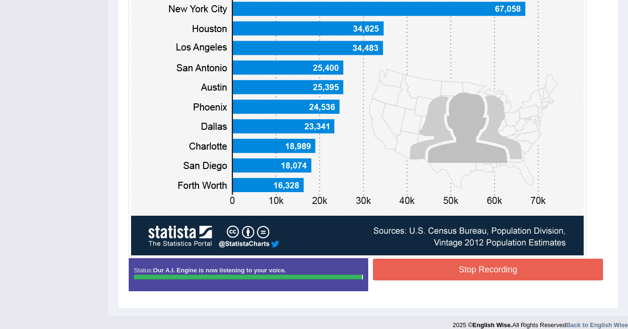
click at [406, 268] on div "Instructions: Look at the image below. In 25 seconds, please speak into the mic…" at bounding box center [368, 93] width 484 height 419
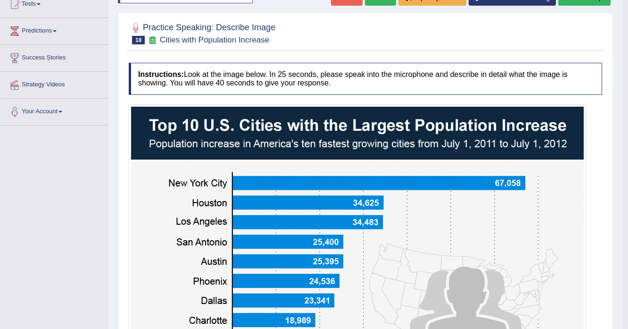
scroll to position [19, 0]
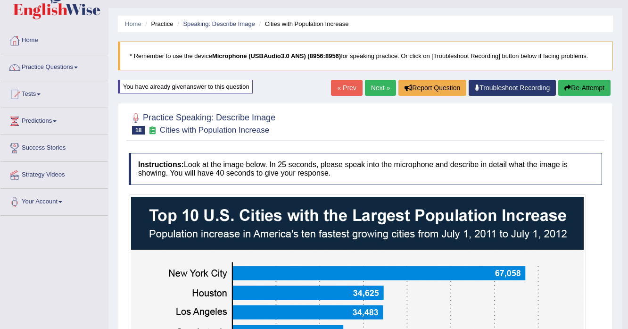
click at [601, 85] on button "Re-Attempt" at bounding box center [584, 88] width 52 height 16
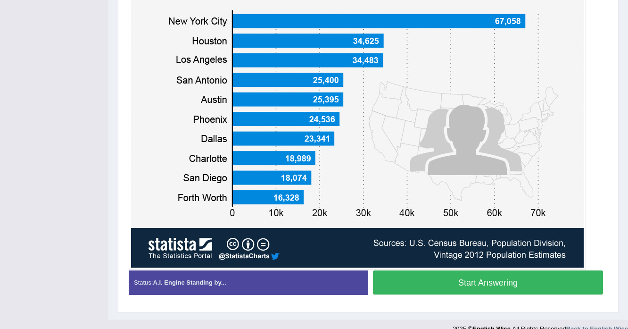
scroll to position [283, 0]
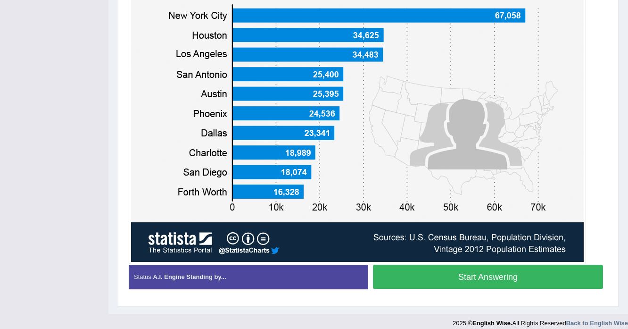
click at [514, 279] on button "Start Answering" at bounding box center [488, 277] width 230 height 24
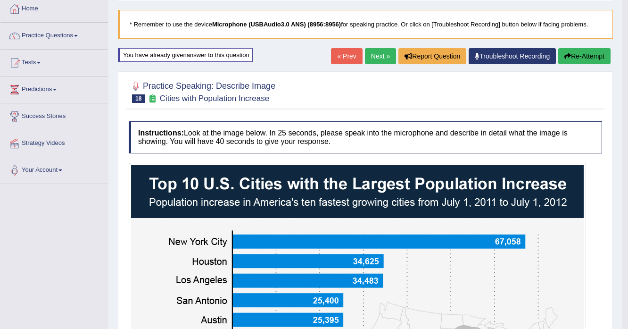
scroll to position [50, 0]
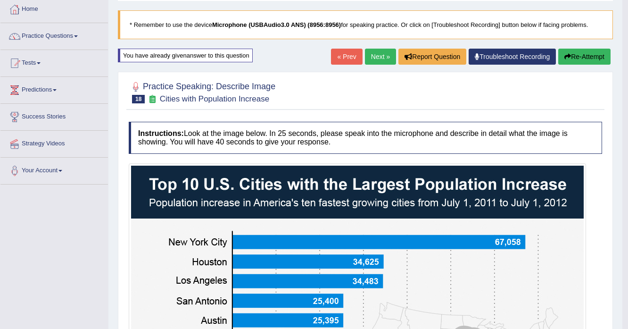
click at [572, 57] on button "Re-Attempt" at bounding box center [584, 57] width 52 height 16
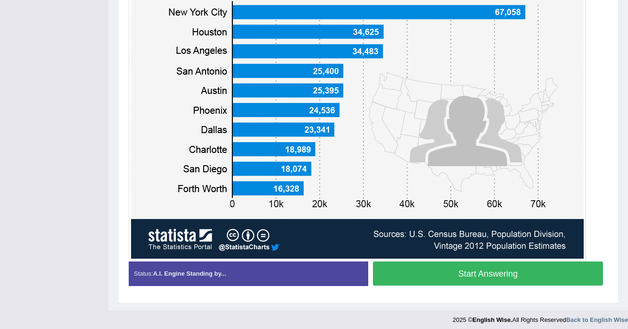
scroll to position [291, 0]
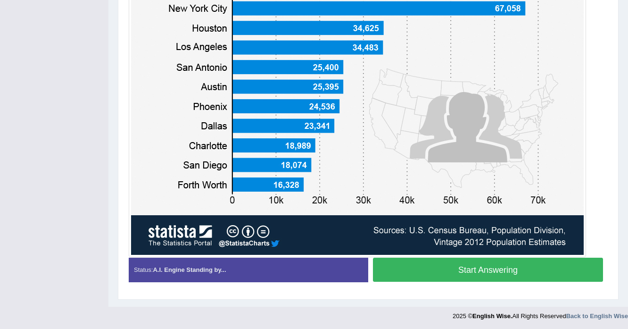
click at [502, 275] on button "Start Answering" at bounding box center [488, 270] width 230 height 24
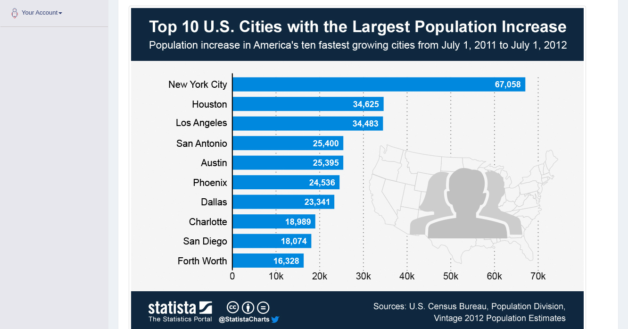
scroll to position [292, 0]
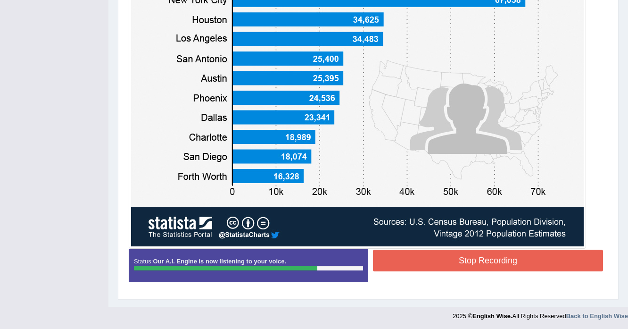
click at [491, 268] on button "Stop Recording" at bounding box center [488, 261] width 230 height 22
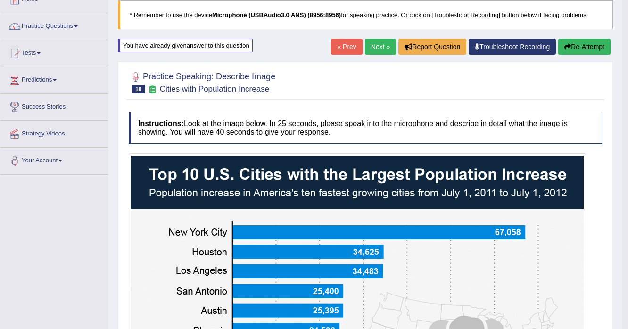
scroll to position [28, 0]
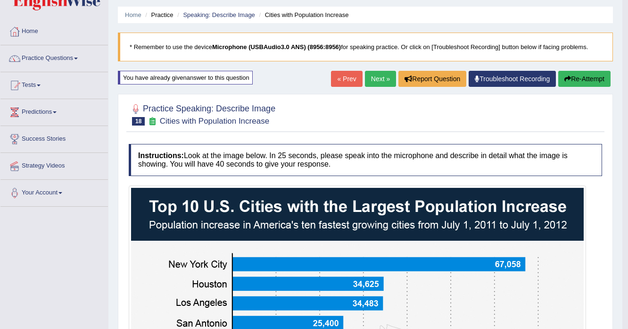
click at [377, 78] on link "Next »" at bounding box center [380, 79] width 31 height 16
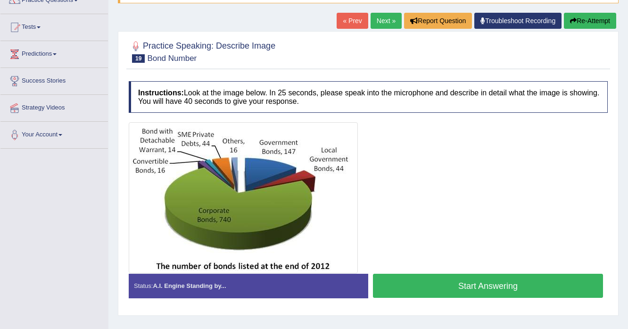
scroll to position [113, 0]
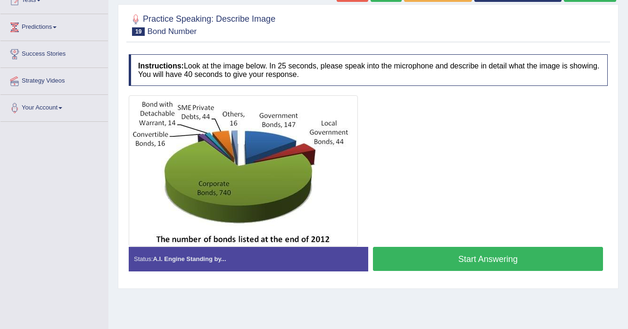
click at [452, 260] on button "Start Answering" at bounding box center [488, 259] width 230 height 24
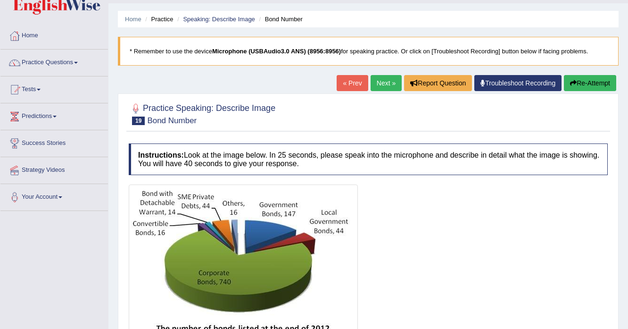
scroll to position [38, 0]
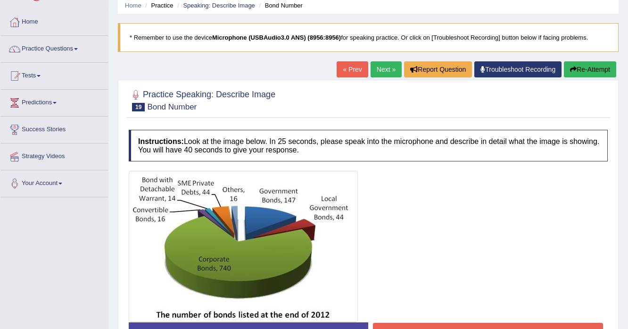
click at [575, 67] on button "Re-Attempt" at bounding box center [590, 69] width 52 height 16
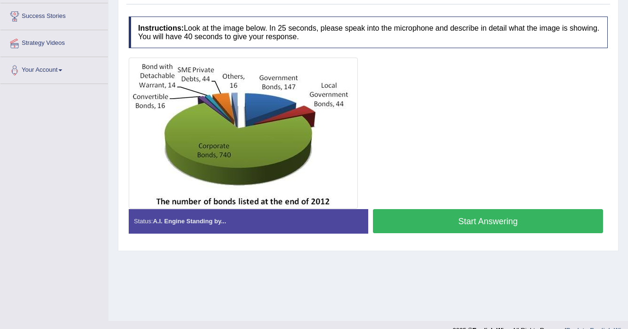
click at [506, 223] on button "Start Answering" at bounding box center [488, 221] width 230 height 24
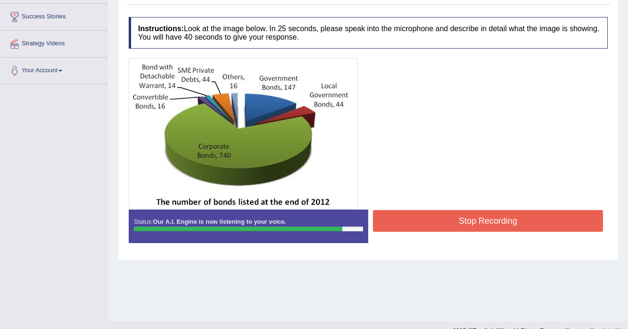
scroll to position [151, 0]
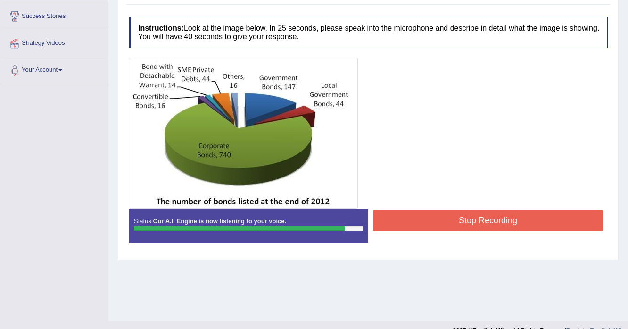
click at [396, 221] on button "Stop Recording" at bounding box center [488, 220] width 230 height 22
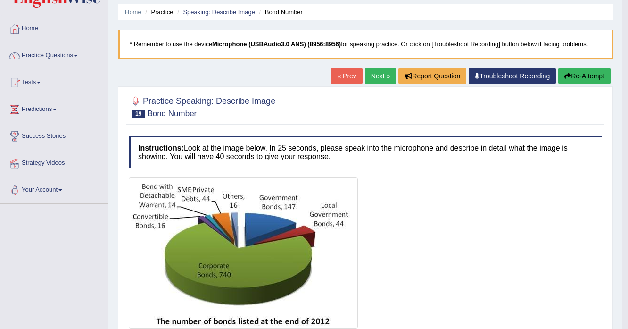
scroll to position [0, 0]
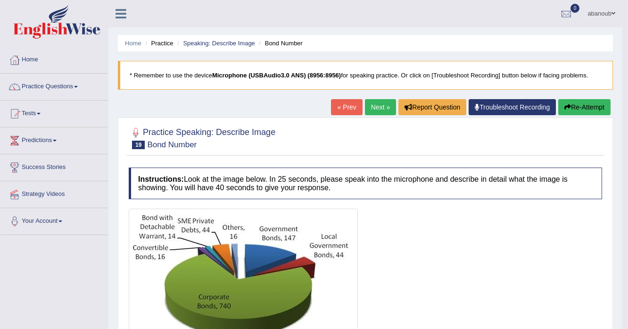
click at [385, 107] on link "Next »" at bounding box center [380, 107] width 31 height 16
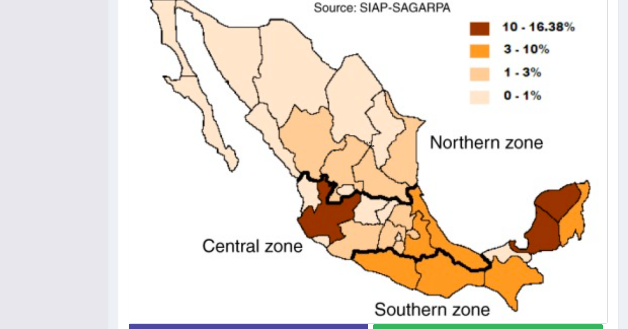
scroll to position [264, 0]
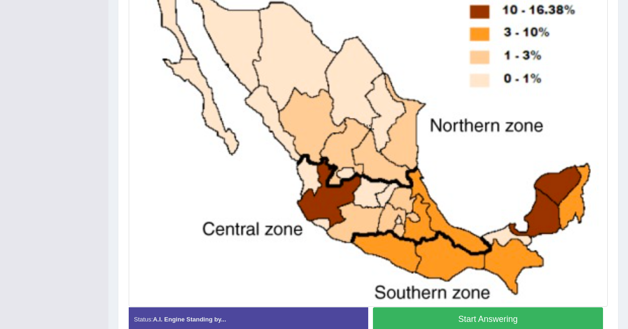
click at [519, 315] on button "Start Answering" at bounding box center [488, 319] width 230 height 24
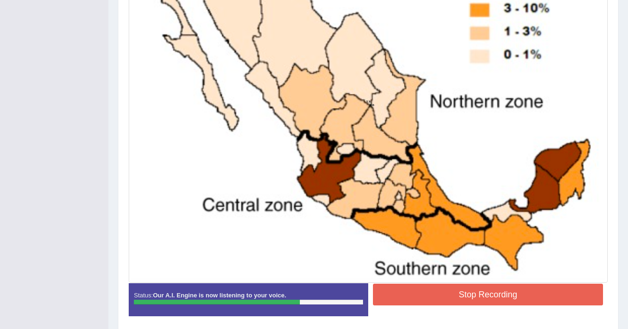
scroll to position [302, 0]
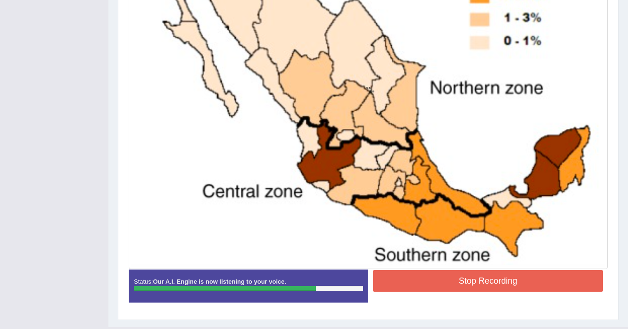
click at [441, 277] on button "Stop Recording" at bounding box center [488, 281] width 230 height 22
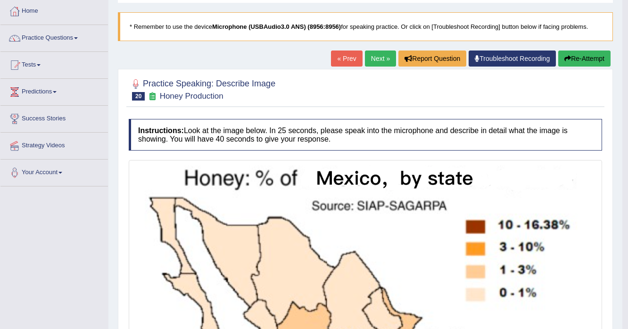
scroll to position [38, 0]
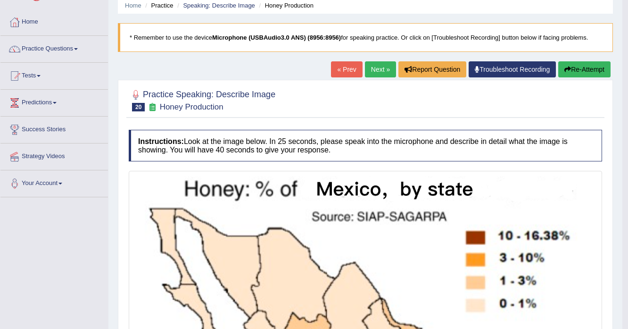
click at [371, 68] on link "Next »" at bounding box center [380, 69] width 31 height 16
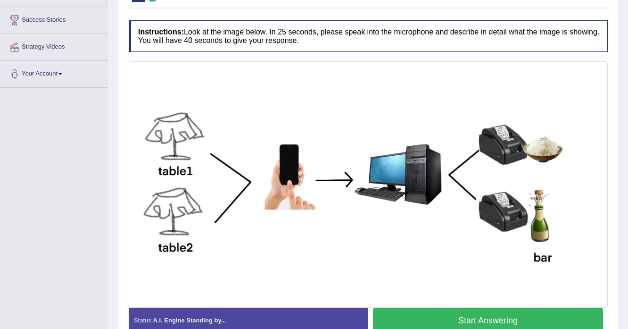
scroll to position [151, 0]
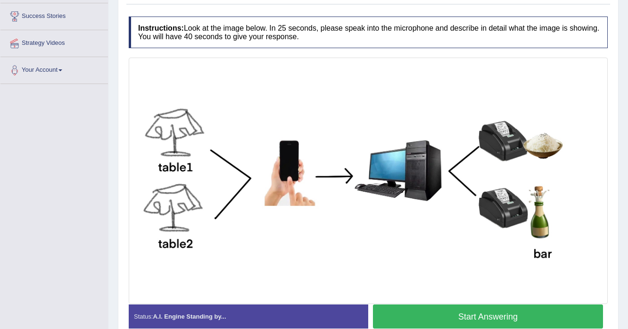
click at [551, 311] on button "Start Answering" at bounding box center [488, 316] width 230 height 24
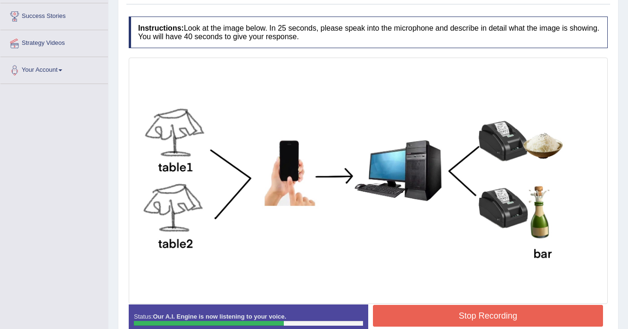
scroll to position [207, 0]
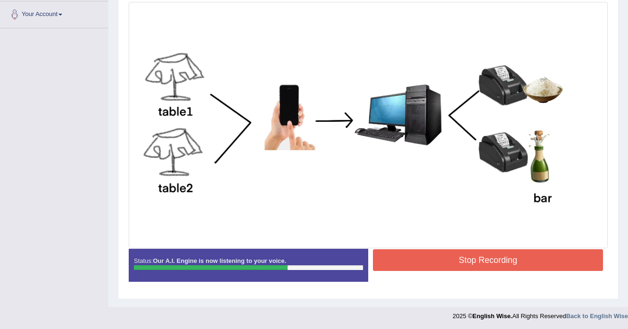
click at [527, 259] on button "Stop Recording" at bounding box center [488, 260] width 230 height 22
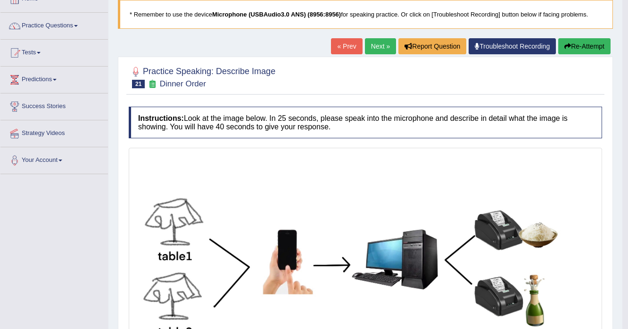
scroll to position [56, 0]
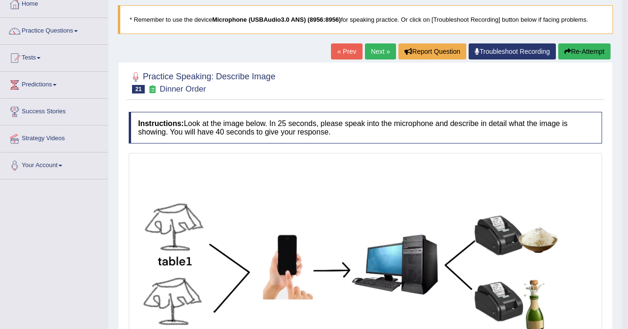
click at [372, 45] on link "Next »" at bounding box center [380, 51] width 31 height 16
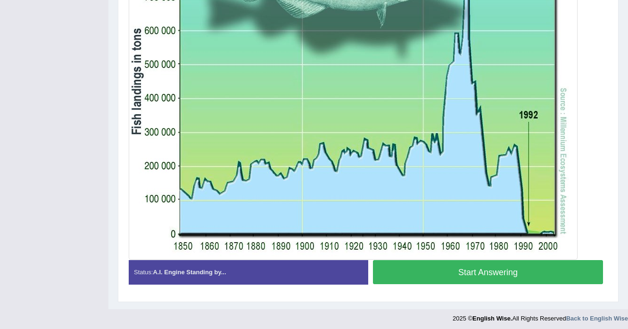
scroll to position [304, 0]
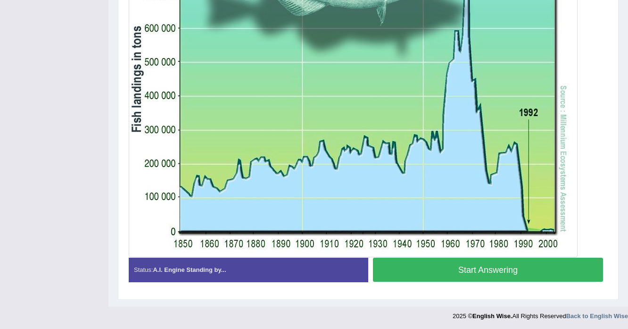
click at [504, 271] on button "Start Answering" at bounding box center [488, 270] width 230 height 24
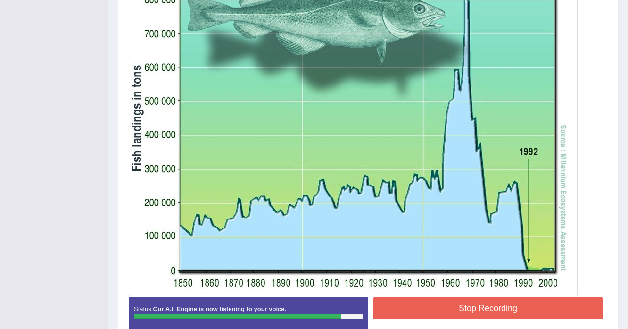
scroll to position [275, 0]
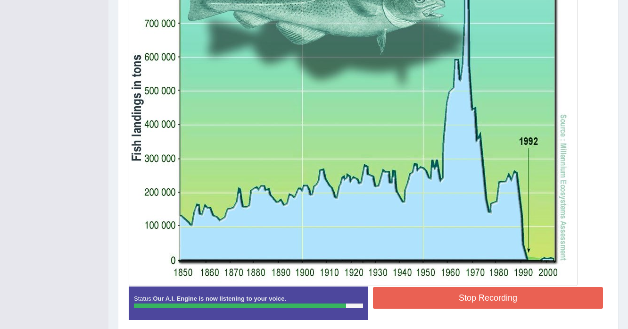
click at [550, 291] on button "Stop Recording" at bounding box center [488, 298] width 230 height 22
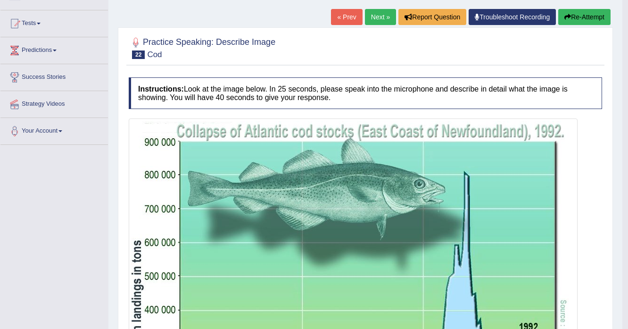
scroll to position [87, 0]
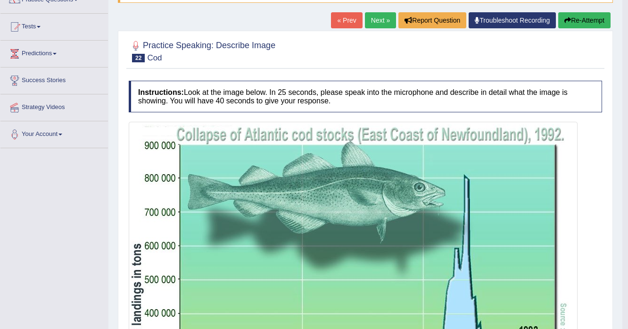
click at [573, 21] on button "Re-Attempt" at bounding box center [584, 20] width 52 height 16
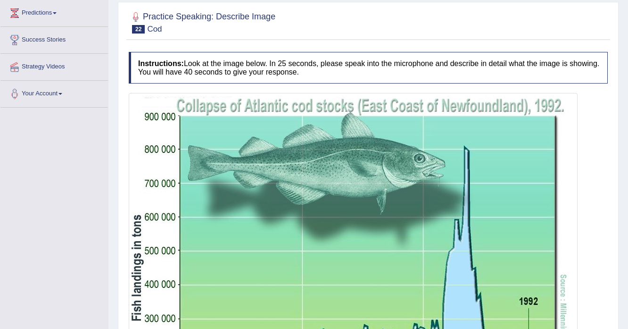
scroll to position [238, 0]
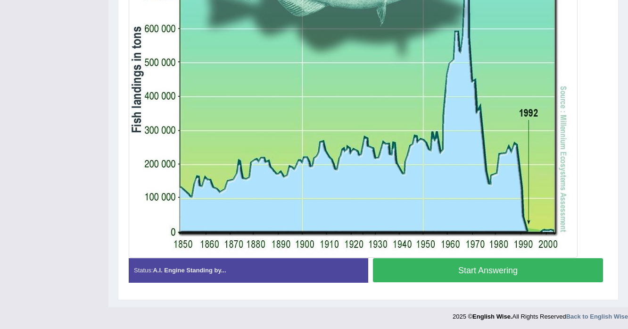
click at [513, 277] on button "Start Answering" at bounding box center [488, 270] width 230 height 24
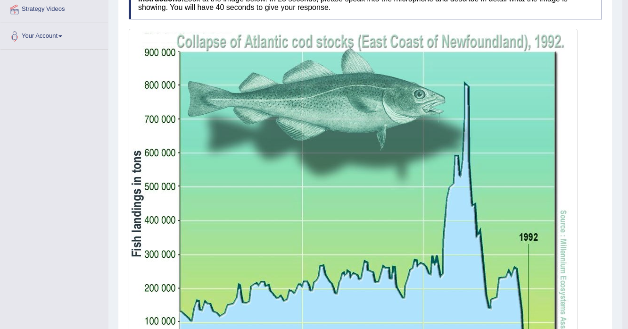
scroll to position [83, 0]
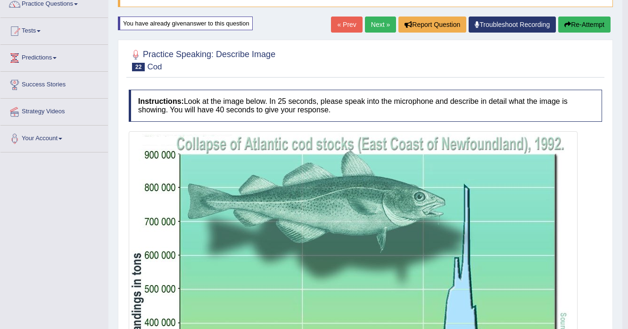
click at [380, 30] on link "Next »" at bounding box center [380, 25] width 31 height 16
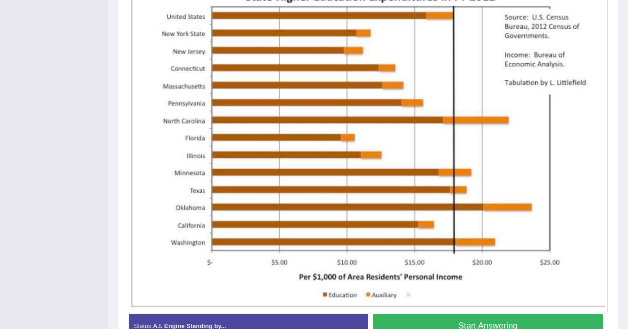
scroll to position [293, 0]
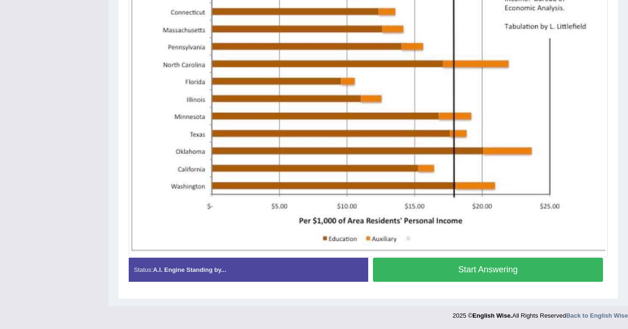
click at [475, 269] on button "Start Answering" at bounding box center [488, 270] width 230 height 24
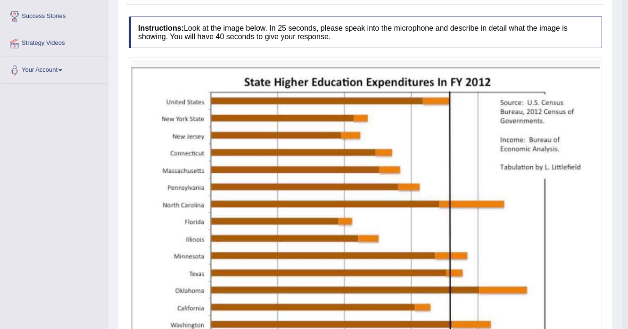
scroll to position [38, 0]
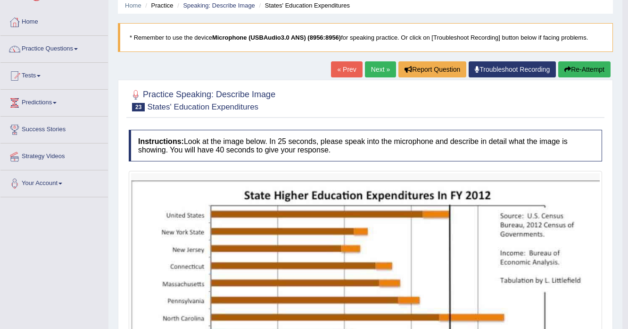
click at [371, 70] on link "Next »" at bounding box center [380, 69] width 31 height 16
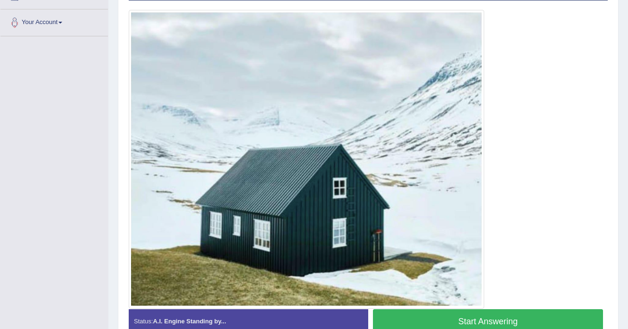
scroll to position [212, 0]
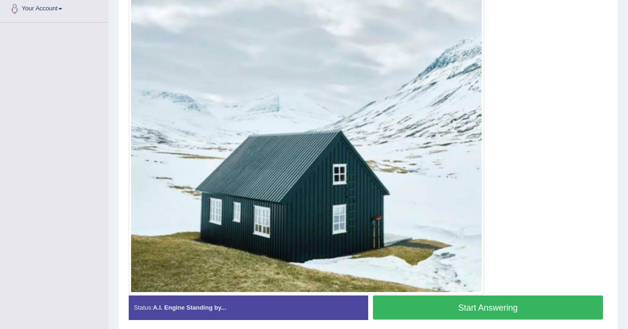
click at [491, 313] on button "Start Answering" at bounding box center [488, 307] width 230 height 24
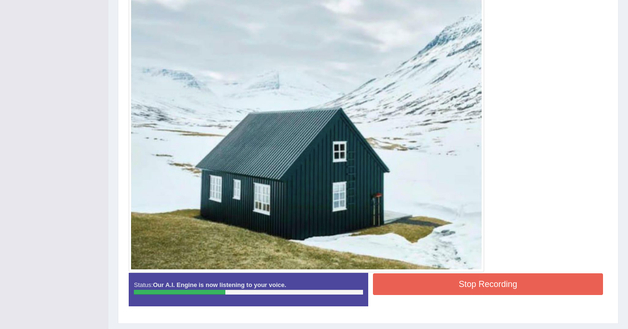
scroll to position [259, 0]
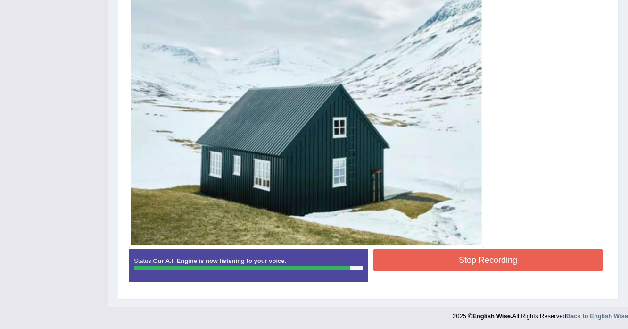
click at [491, 260] on button "Stop Recording" at bounding box center [488, 260] width 230 height 22
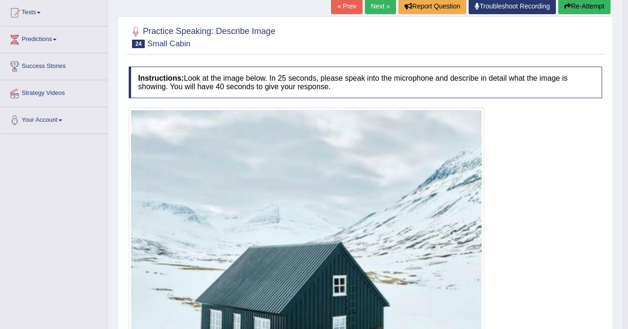
scroll to position [33, 0]
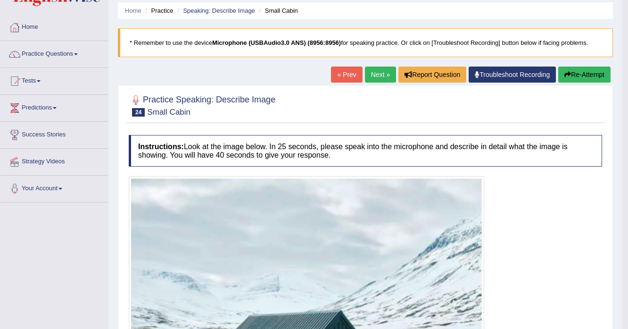
click at [383, 72] on link "Next »" at bounding box center [380, 75] width 31 height 16
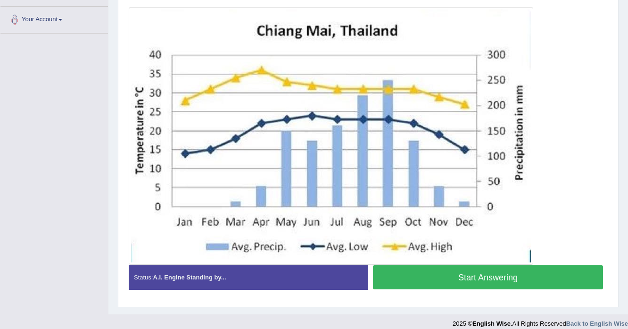
scroll to position [209, 0]
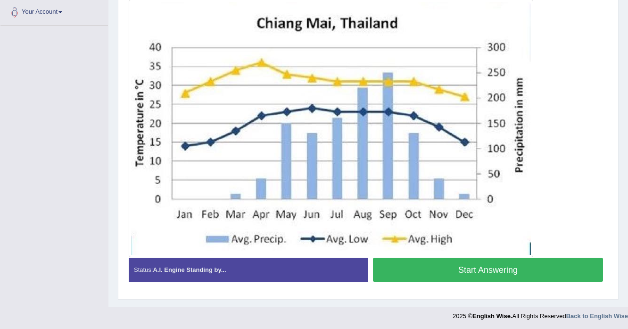
click at [525, 270] on button "Start Answering" at bounding box center [488, 270] width 230 height 24
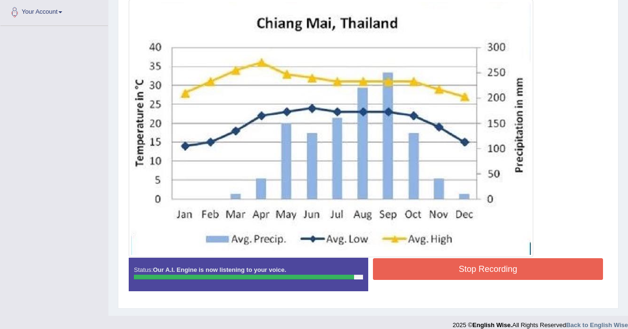
click at [452, 272] on button "Stop Recording" at bounding box center [488, 269] width 230 height 22
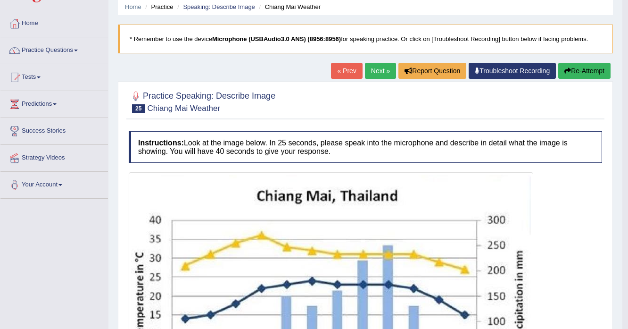
scroll to position [20, 0]
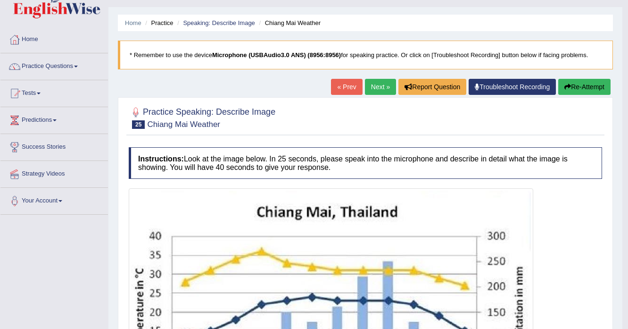
click at [374, 89] on link "Next »" at bounding box center [380, 87] width 31 height 16
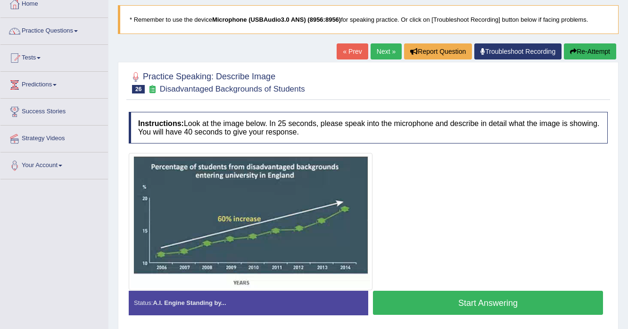
scroll to position [38, 0]
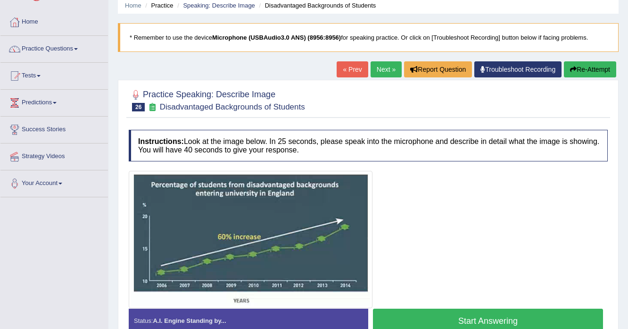
click at [503, 313] on button "Start Answering" at bounding box center [488, 320] width 230 height 24
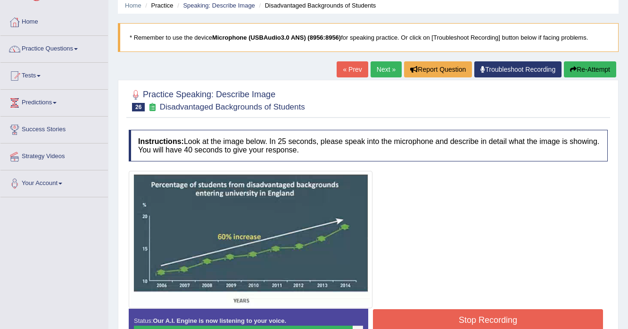
click at [433, 315] on button "Stop Recording" at bounding box center [488, 320] width 230 height 22
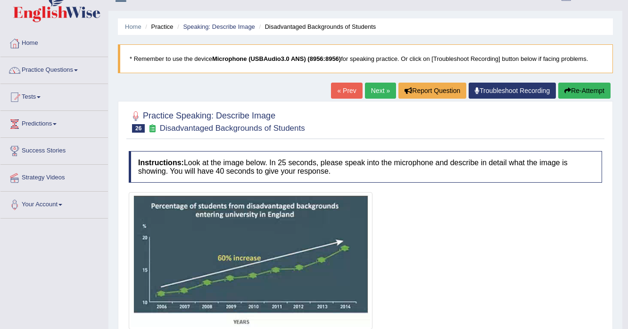
scroll to position [16, 0]
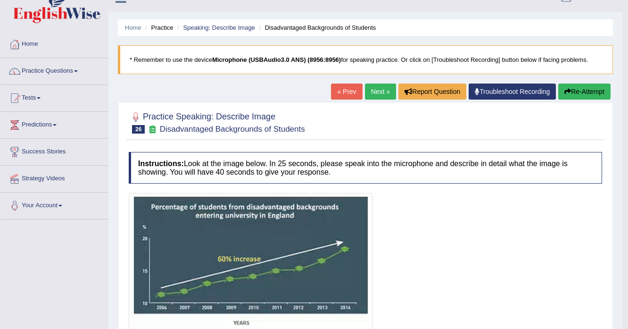
click at [385, 85] on link "Next »" at bounding box center [380, 91] width 31 height 16
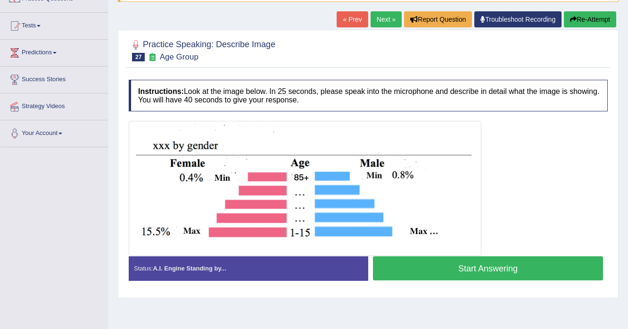
scroll to position [75, 0]
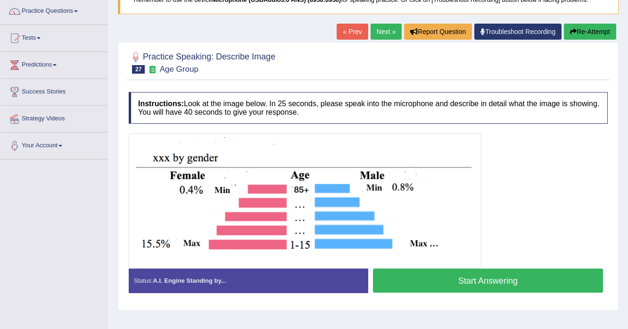
click at [499, 286] on button "Start Answering" at bounding box center [488, 280] width 230 height 24
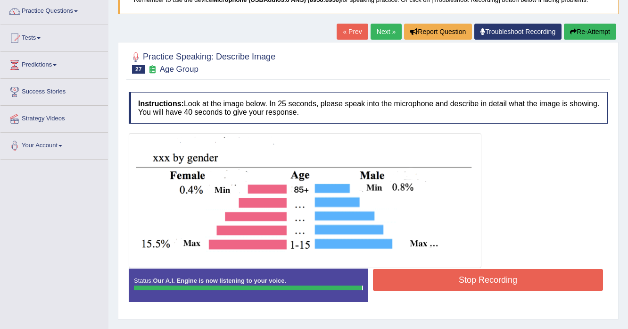
click at [458, 275] on button "Stop Recording" at bounding box center [488, 280] width 230 height 22
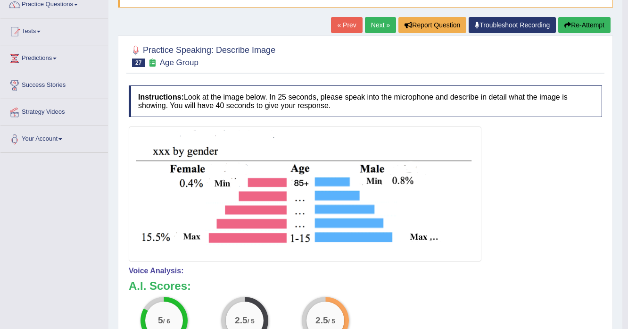
scroll to position [0, 0]
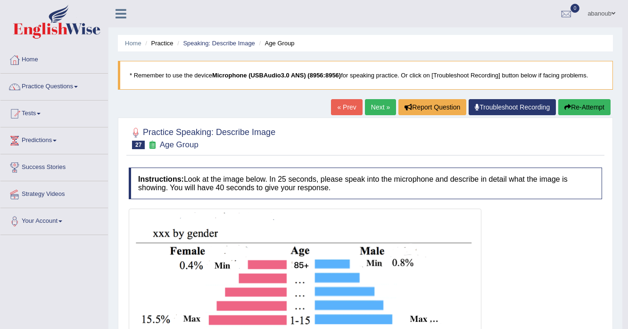
click at [372, 106] on link "Next »" at bounding box center [380, 107] width 31 height 16
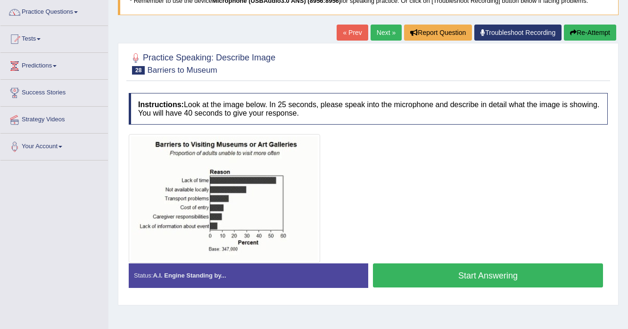
scroll to position [75, 0]
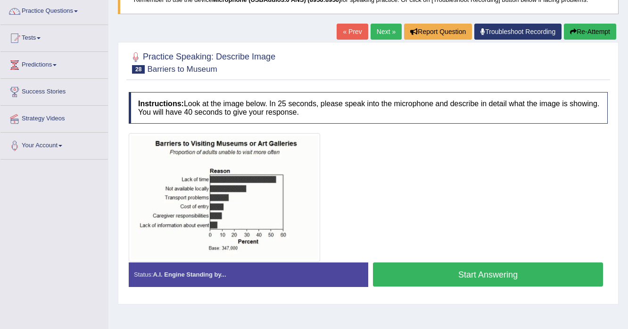
click at [390, 278] on button "Start Answering" at bounding box center [488, 274] width 230 height 24
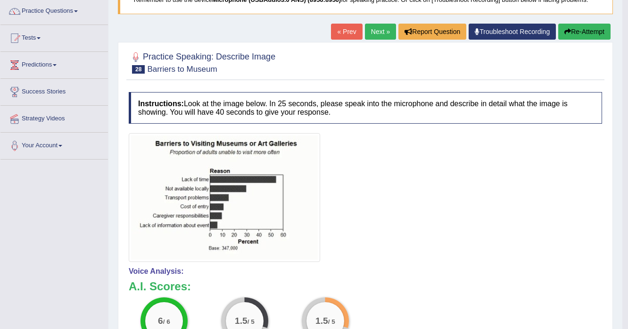
click at [580, 33] on button "Re-Attempt" at bounding box center [584, 32] width 52 height 16
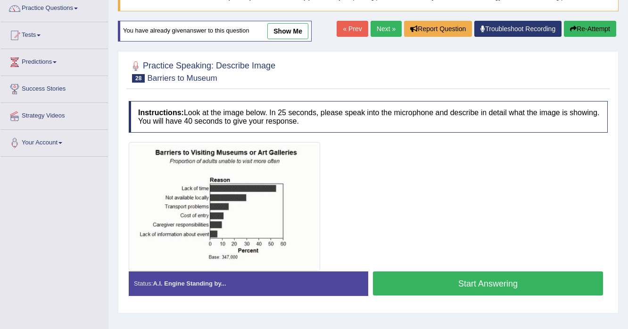
click at [531, 281] on button "Start Answering" at bounding box center [488, 283] width 230 height 24
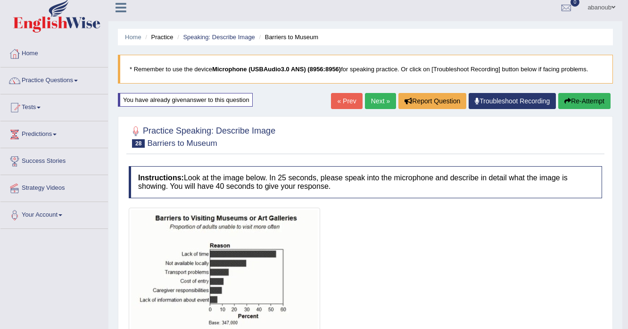
scroll to position [3, 0]
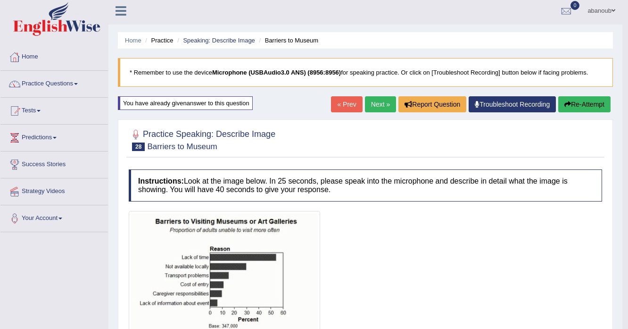
click at [383, 100] on link "Next »" at bounding box center [380, 104] width 31 height 16
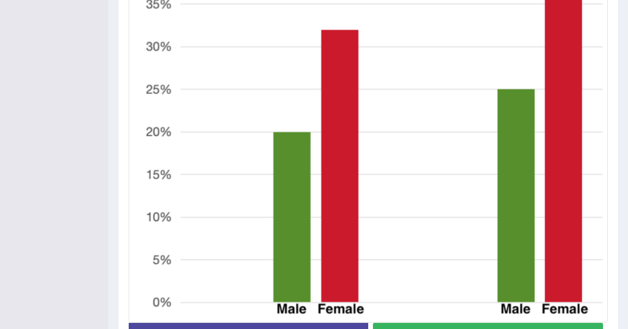
scroll to position [395, 0]
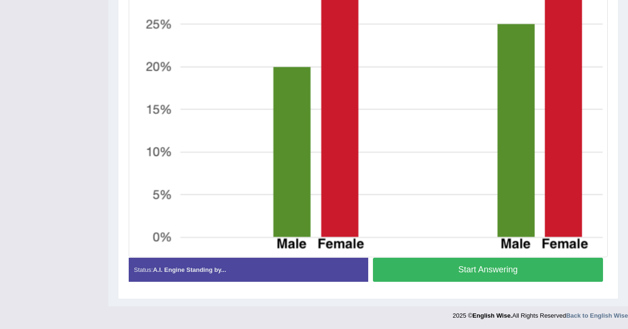
click at [462, 272] on button "Start Answering" at bounding box center [488, 270] width 230 height 24
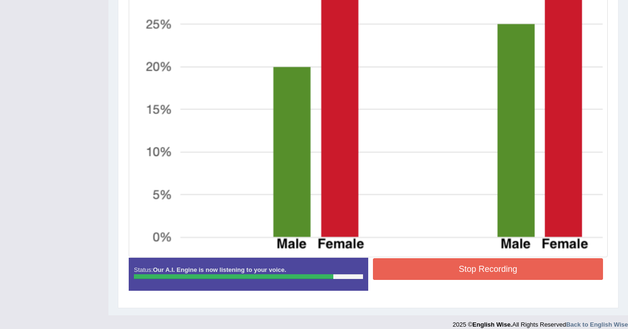
click at [523, 272] on button "Stop Recording" at bounding box center [488, 269] width 230 height 22
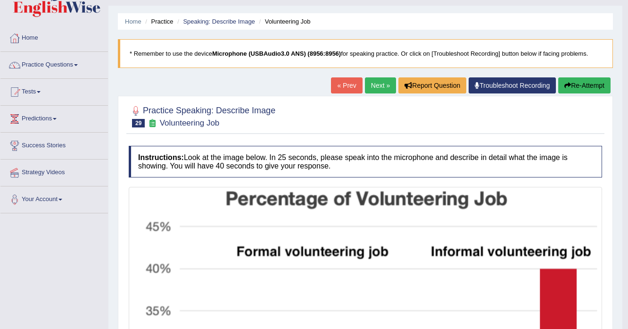
scroll to position [17, 0]
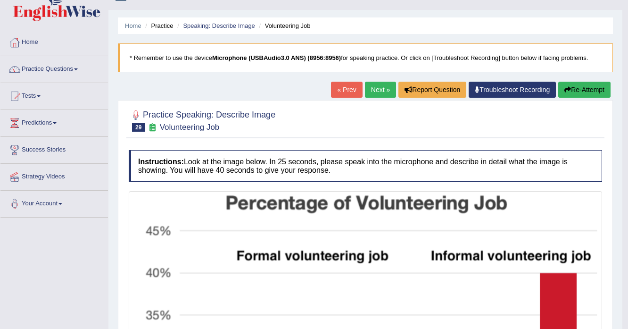
click at [577, 93] on button "Re-Attempt" at bounding box center [584, 90] width 52 height 16
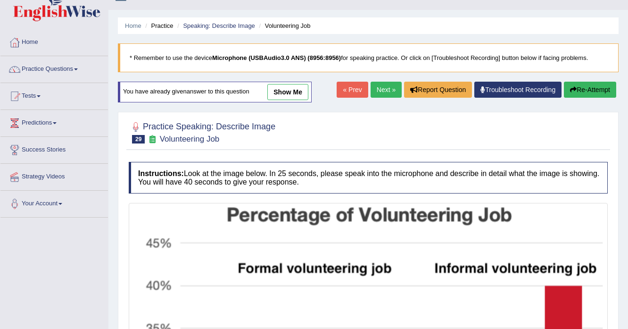
scroll to position [17, 0]
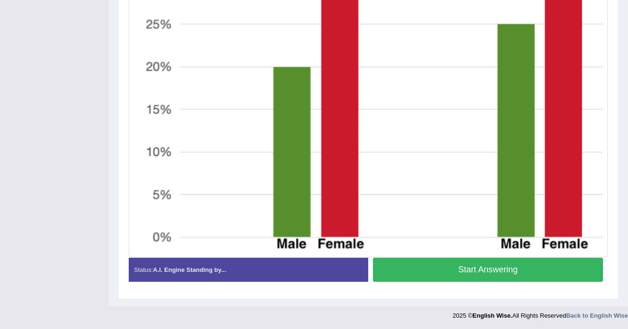
click at [513, 272] on button "Start Answering" at bounding box center [488, 270] width 230 height 24
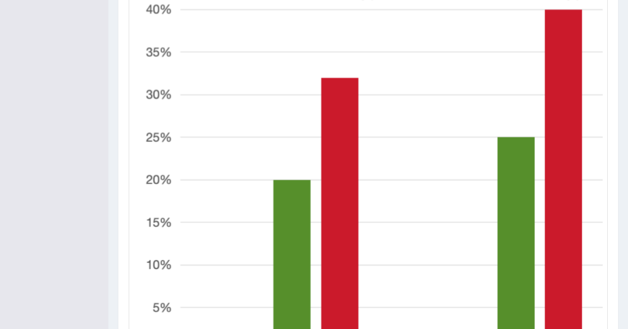
scroll to position [400, 0]
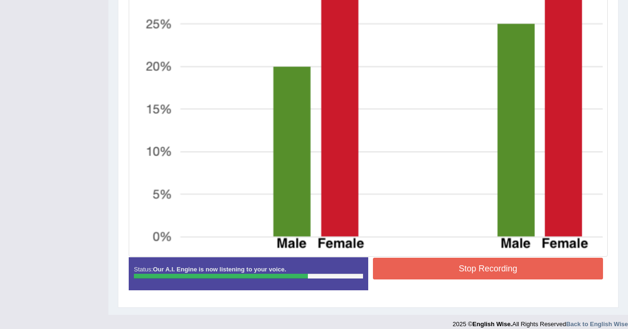
click at [458, 271] on button "Stop Recording" at bounding box center [488, 269] width 230 height 22
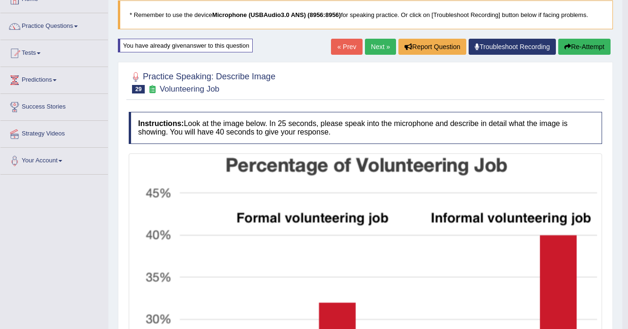
scroll to position [60, 0]
click at [376, 46] on link "Next »" at bounding box center [380, 47] width 31 height 16
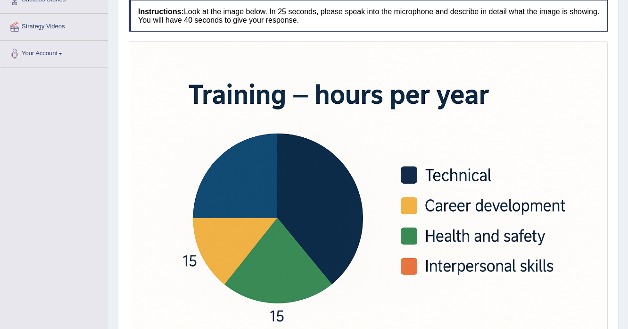
scroll to position [226, 0]
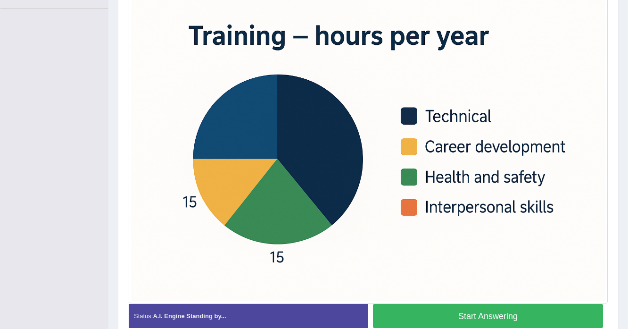
click at [499, 315] on button "Start Answering" at bounding box center [488, 316] width 230 height 24
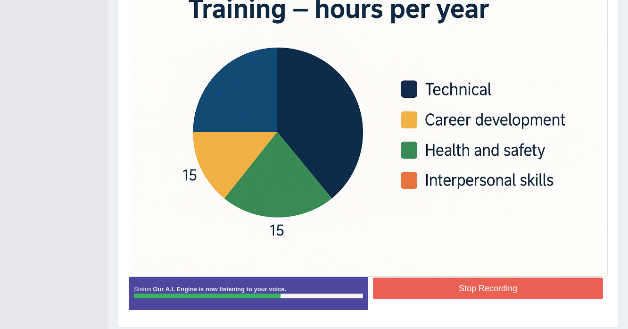
scroll to position [282, 0]
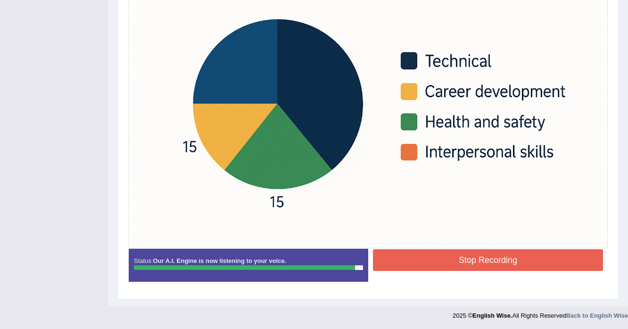
click at [466, 264] on button "Stop Recording" at bounding box center [488, 260] width 230 height 22
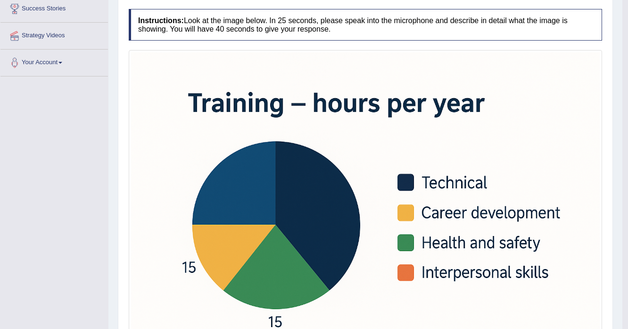
scroll to position [93, 0]
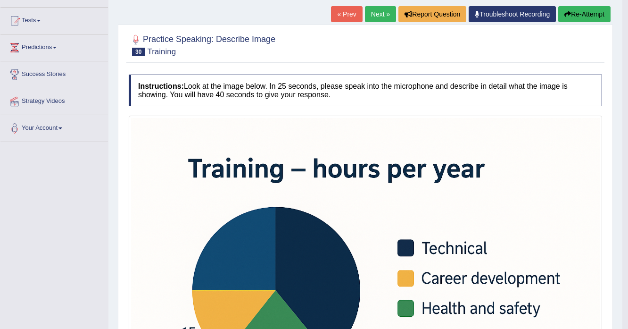
click at [379, 13] on link "Next »" at bounding box center [380, 14] width 31 height 16
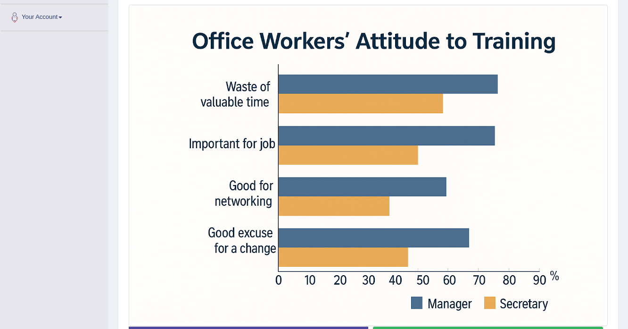
scroll to position [235, 0]
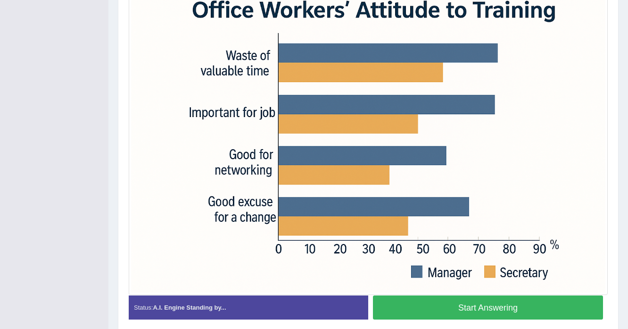
click at [464, 306] on button "Start Answering" at bounding box center [488, 307] width 230 height 24
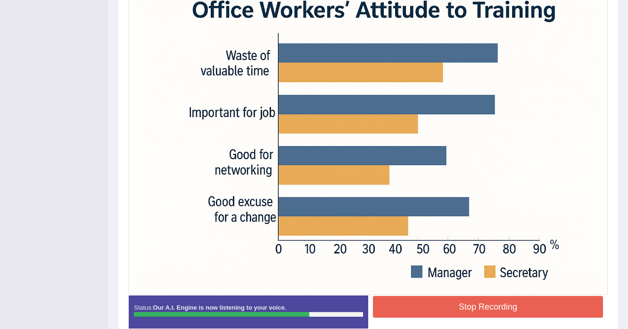
click at [472, 305] on button "Stop Recording" at bounding box center [488, 307] width 230 height 22
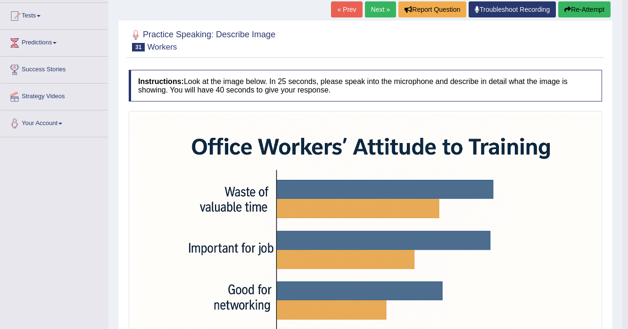
scroll to position [84, 0]
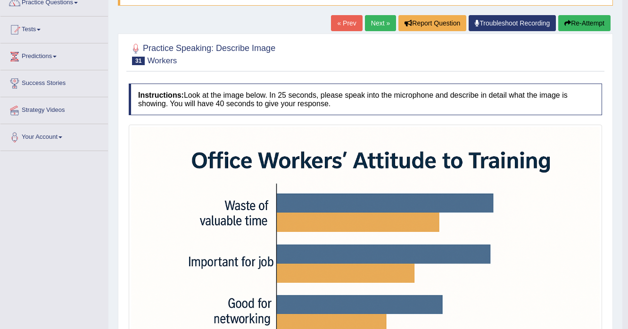
click at [574, 16] on button "Re-Attempt" at bounding box center [584, 23] width 52 height 16
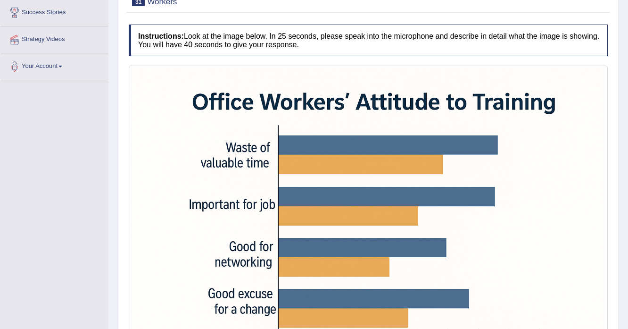
scroll to position [273, 0]
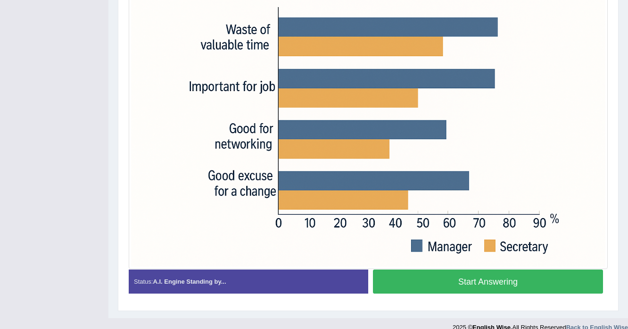
click at [470, 276] on button "Start Answering" at bounding box center [488, 281] width 230 height 24
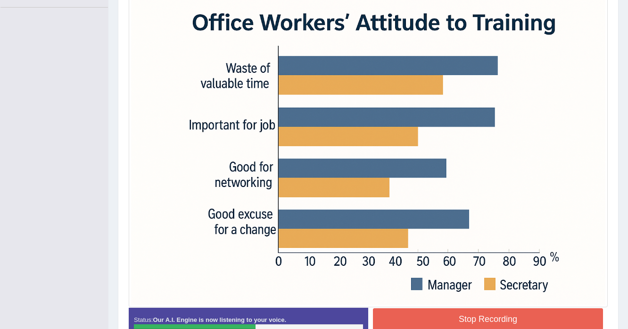
scroll to position [228, 0]
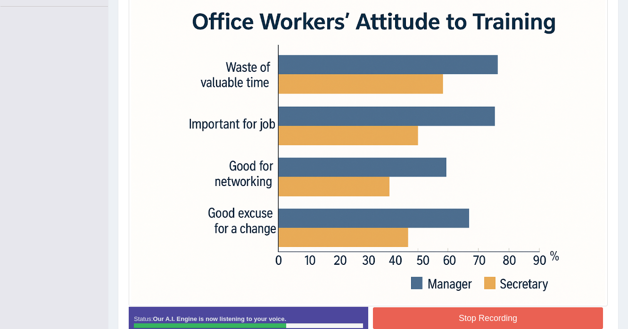
click at [449, 316] on button "Stop Recording" at bounding box center [488, 318] width 230 height 22
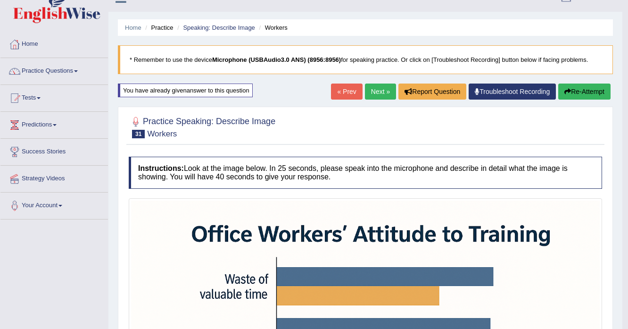
scroll to position [2, 0]
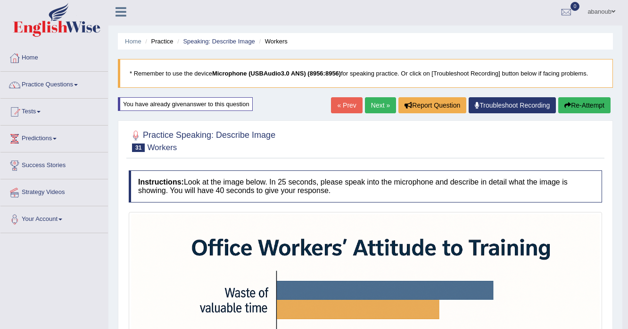
click at [383, 106] on link "Next »" at bounding box center [380, 105] width 31 height 16
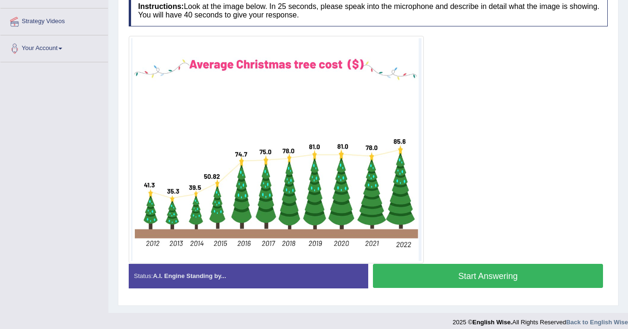
scroll to position [179, 0]
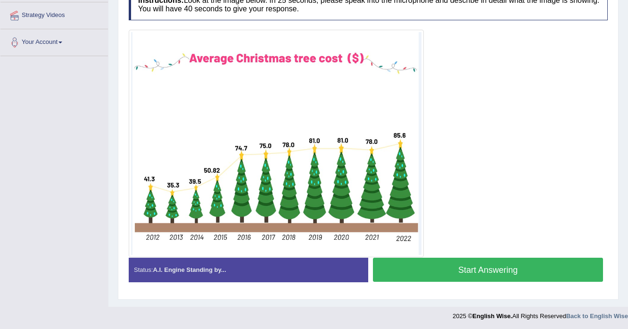
click at [461, 270] on button "Start Answering" at bounding box center [488, 270] width 230 height 24
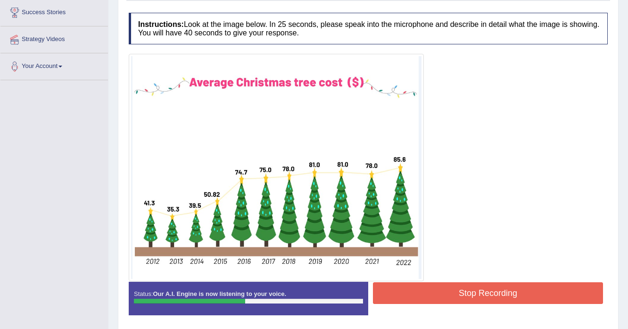
scroll to position [141, 0]
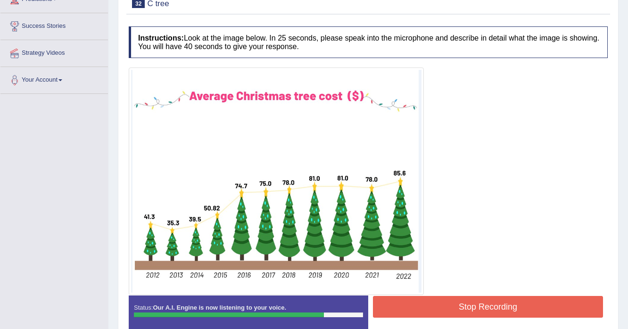
click at [438, 312] on button "Stop Recording" at bounding box center [488, 307] width 230 height 22
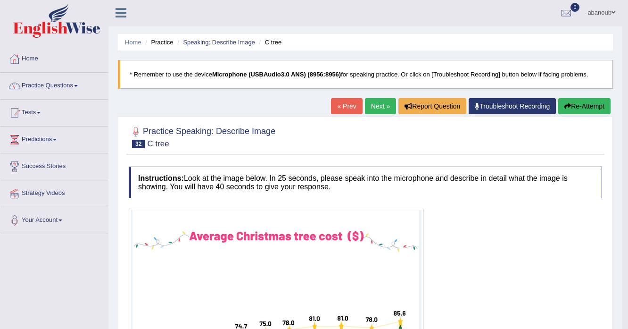
scroll to position [0, 0]
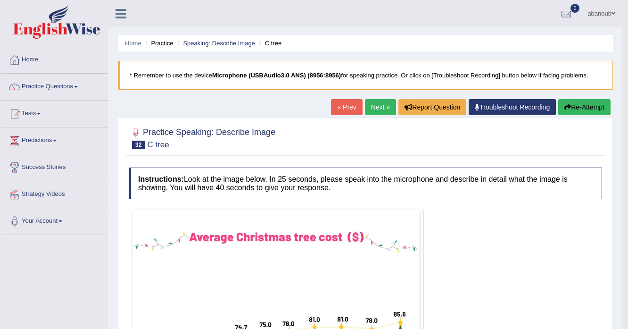
click at [597, 111] on button "Re-Attempt" at bounding box center [584, 107] width 52 height 16
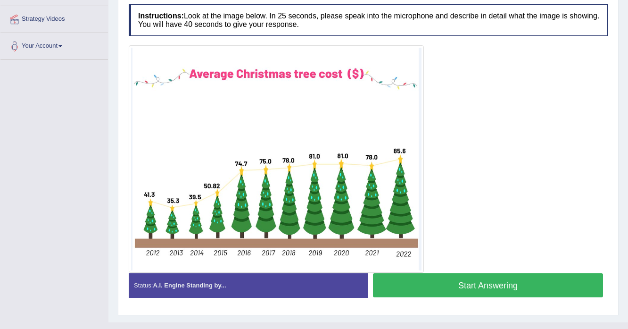
scroll to position [189, 0]
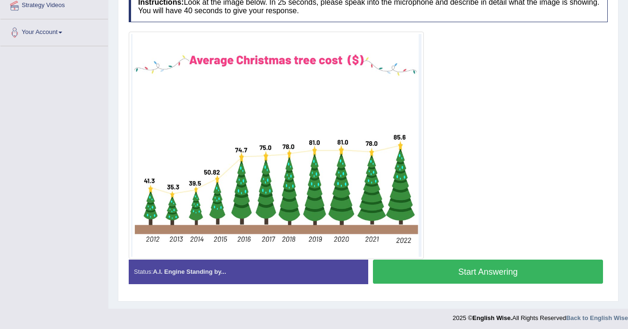
click at [474, 263] on button "Start Answering" at bounding box center [488, 271] width 230 height 24
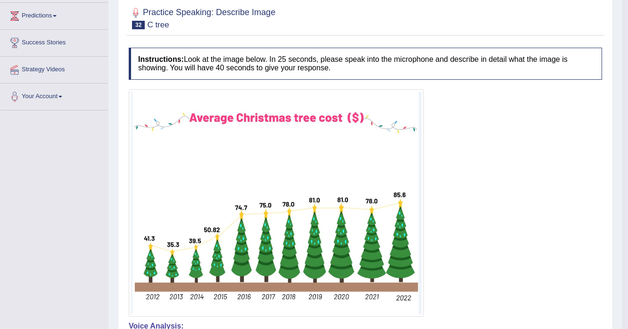
scroll to position [70, 0]
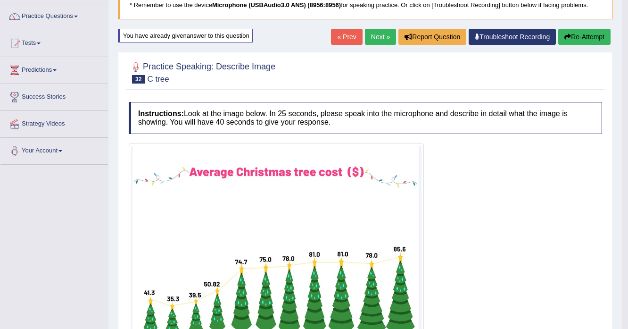
click at [374, 34] on link "Next »" at bounding box center [380, 37] width 31 height 16
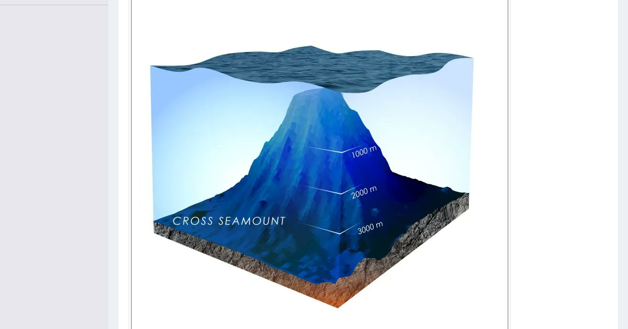
scroll to position [333, 0]
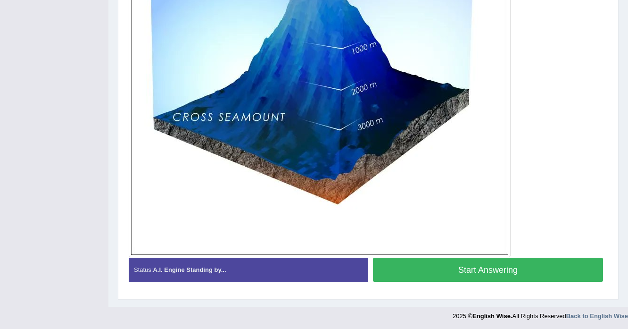
click at [462, 266] on button "Start Answering" at bounding box center [488, 270] width 230 height 24
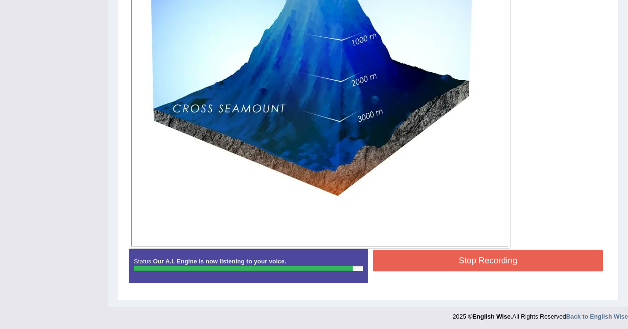
scroll to position [342, 0]
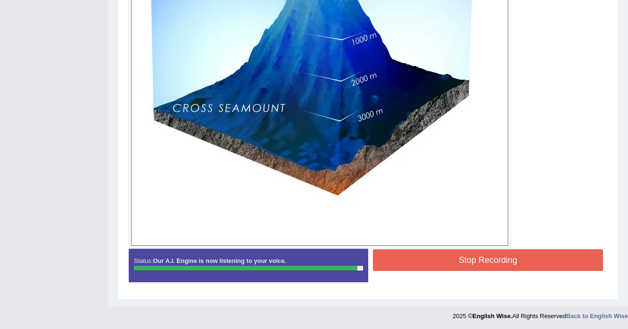
click at [407, 257] on button "Stop Recording" at bounding box center [488, 260] width 230 height 22
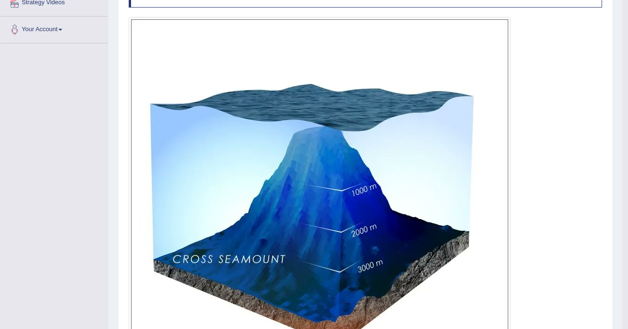
scroll to position [78, 0]
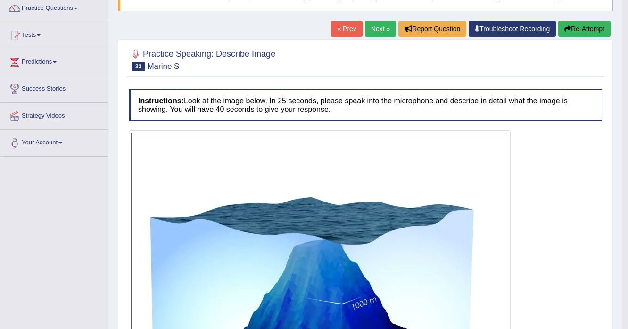
click at [574, 32] on button "Re-Attempt" at bounding box center [584, 29] width 52 height 16
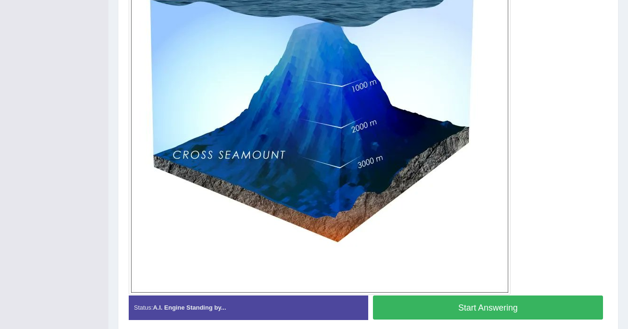
scroll to position [308, 0]
click at [527, 301] on button "Start Answering" at bounding box center [488, 307] width 230 height 24
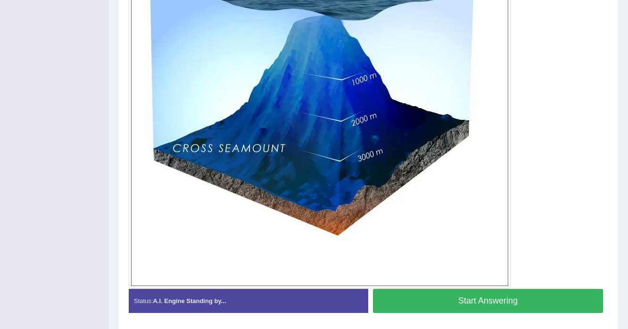
scroll to position [301, 0]
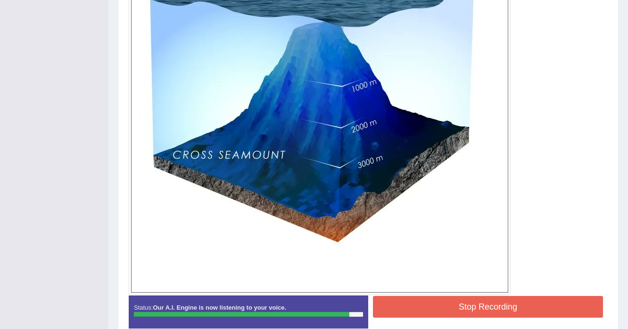
click at [436, 304] on button "Stop Recording" at bounding box center [488, 307] width 230 height 22
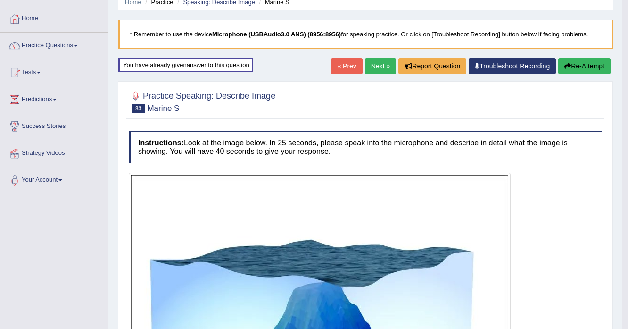
scroll to position [37, 0]
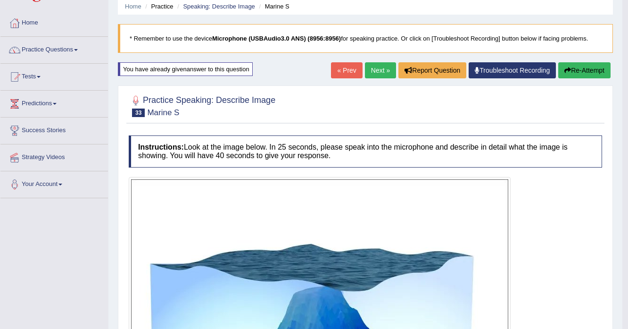
click at [375, 72] on link "Next »" at bounding box center [380, 70] width 31 height 16
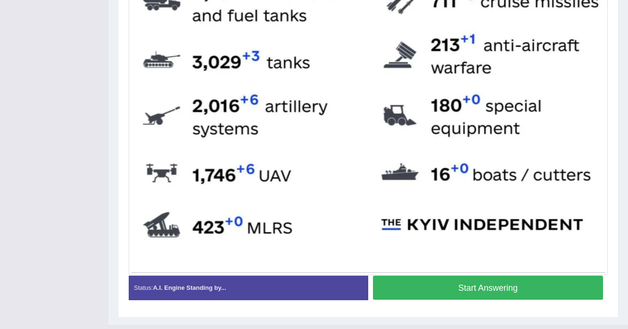
scroll to position [415, 0]
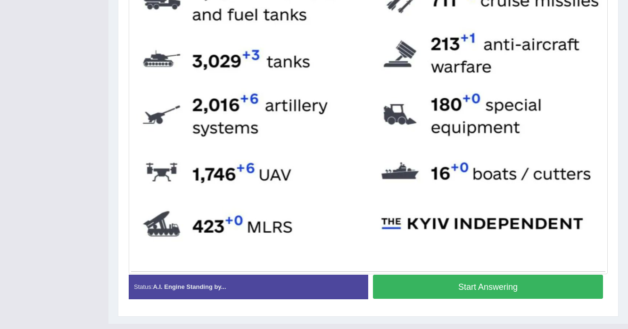
click at [494, 281] on button "Start Answering" at bounding box center [488, 287] width 230 height 24
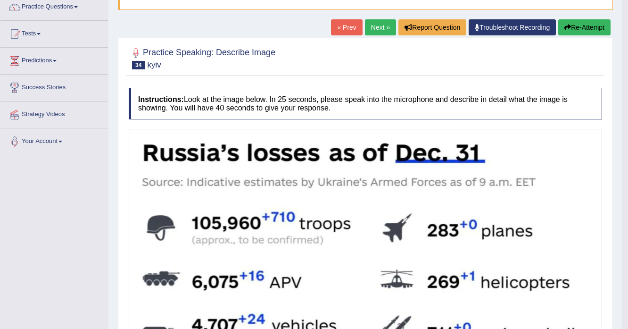
scroll to position [75, 0]
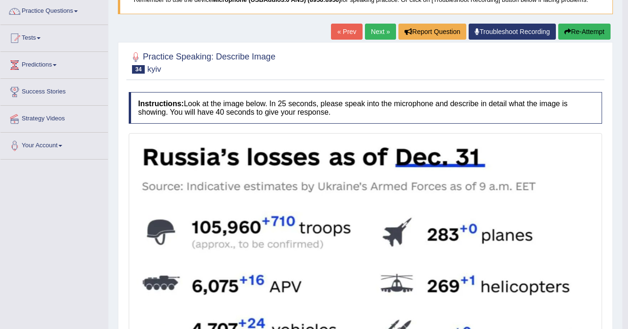
click at [600, 35] on button "Re-Attempt" at bounding box center [584, 32] width 52 height 16
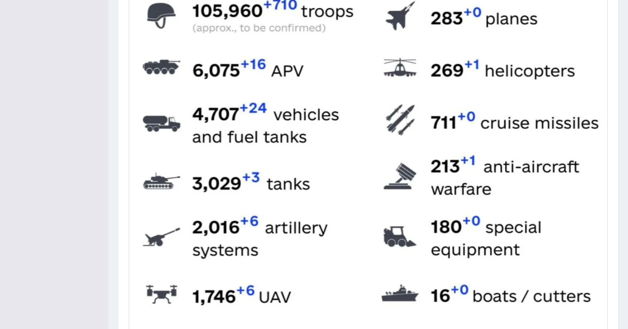
scroll to position [444, 0]
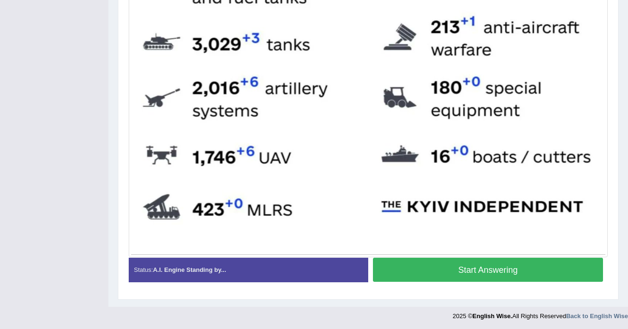
click at [476, 271] on button "Start Answering" at bounding box center [488, 270] width 230 height 24
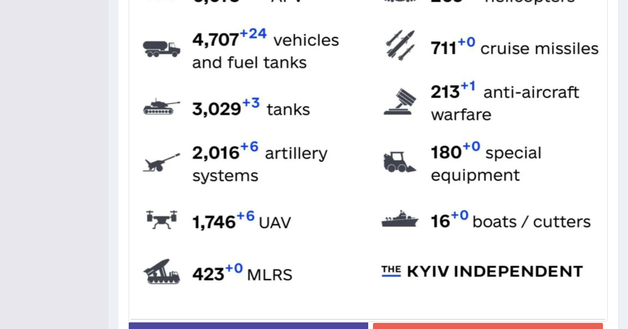
scroll to position [437, 0]
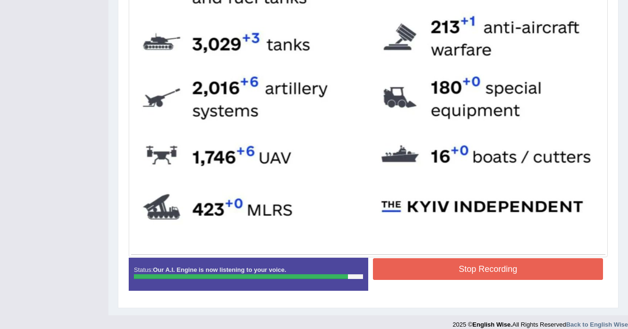
click at [462, 267] on button "Stop Recording" at bounding box center [488, 269] width 230 height 22
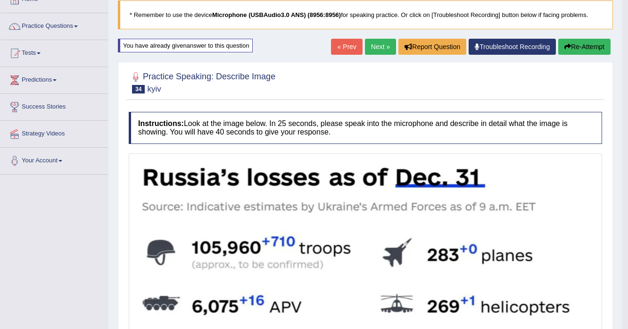
scroll to position [60, 0]
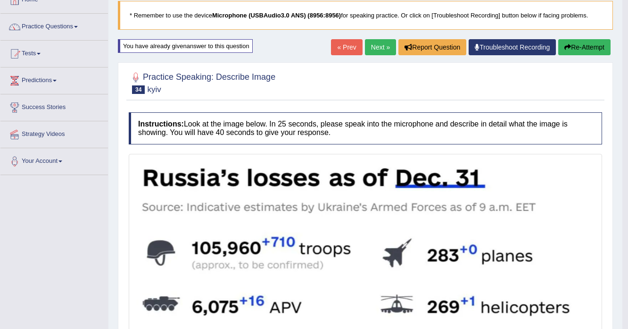
click at [572, 46] on button "Re-Attempt" at bounding box center [584, 47] width 52 height 16
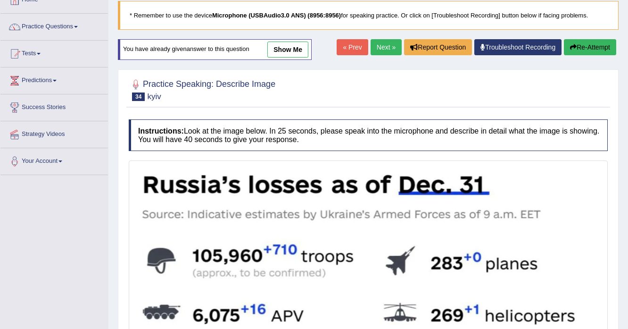
scroll to position [60, 0]
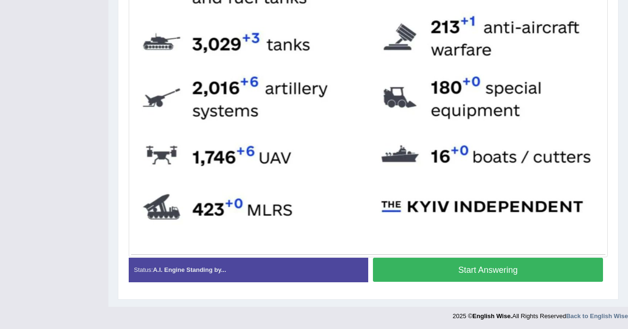
click at [483, 264] on button "Start Answering" at bounding box center [488, 270] width 230 height 24
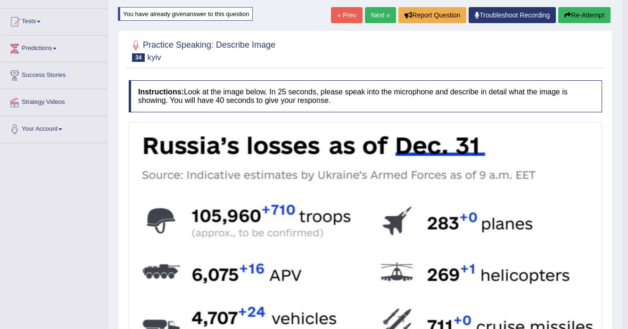
scroll to position [22, 0]
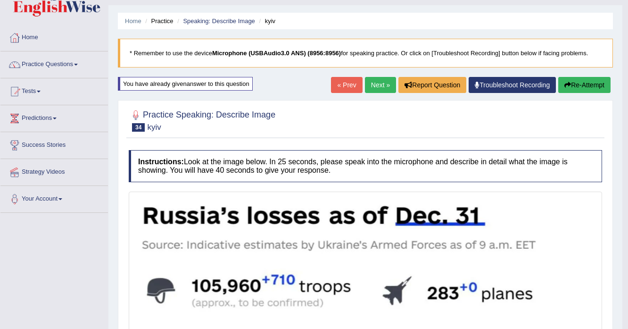
click at [570, 85] on button "Re-Attempt" at bounding box center [584, 85] width 52 height 16
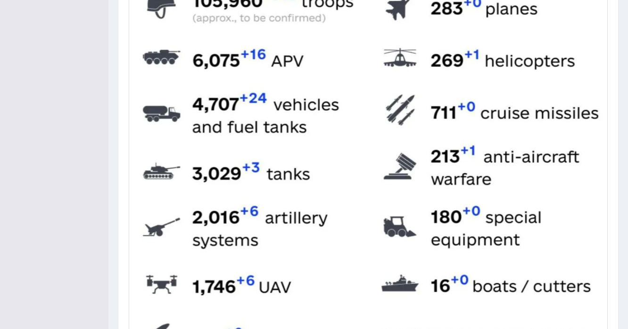
scroll to position [400, 0]
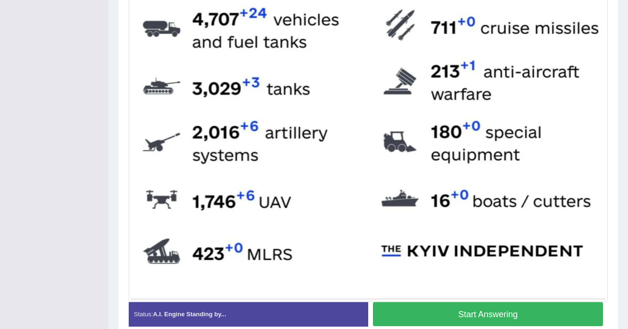
click at [494, 317] on button "Start Answering" at bounding box center [488, 314] width 230 height 24
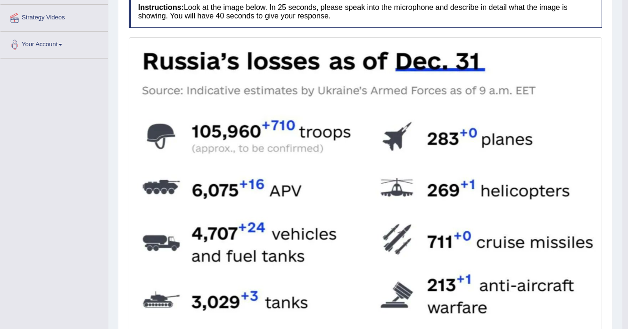
scroll to position [69, 0]
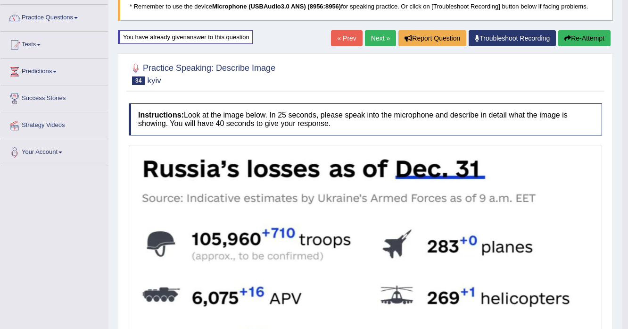
click at [577, 41] on button "Re-Attempt" at bounding box center [584, 38] width 52 height 16
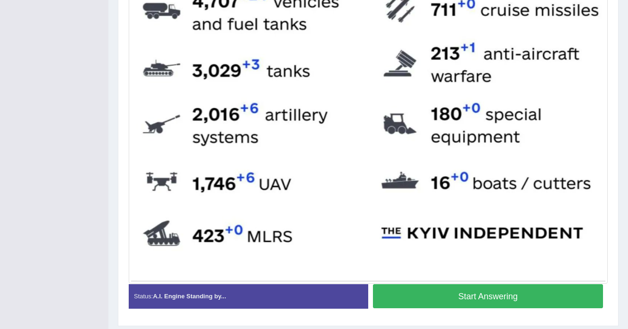
scroll to position [444, 0]
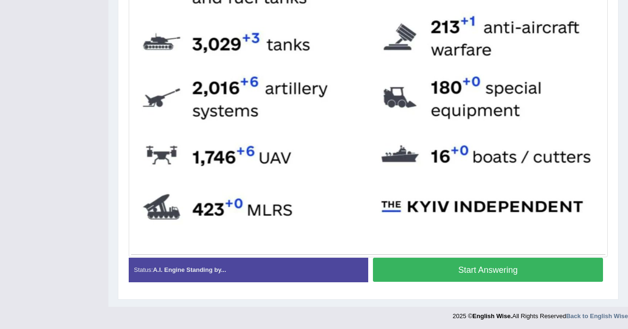
click at [553, 274] on button "Start Answering" at bounding box center [488, 270] width 230 height 24
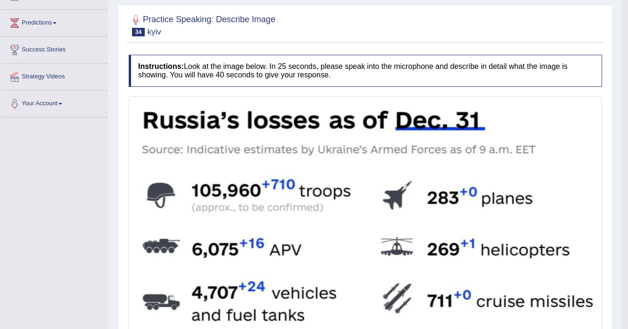
scroll to position [0, 0]
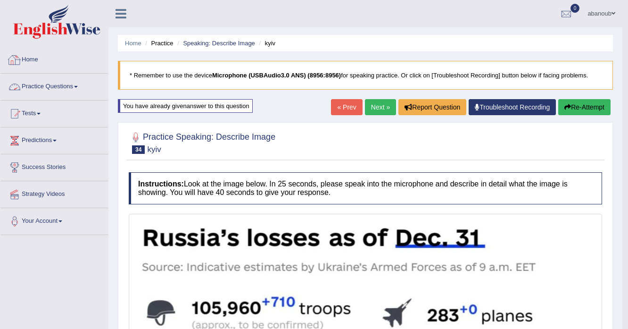
click at [45, 58] on link "Home" at bounding box center [54, 59] width 108 height 24
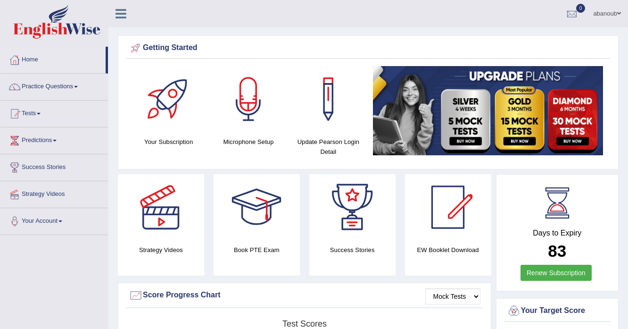
click at [609, 18] on link "abanoub" at bounding box center [607, 12] width 42 height 25
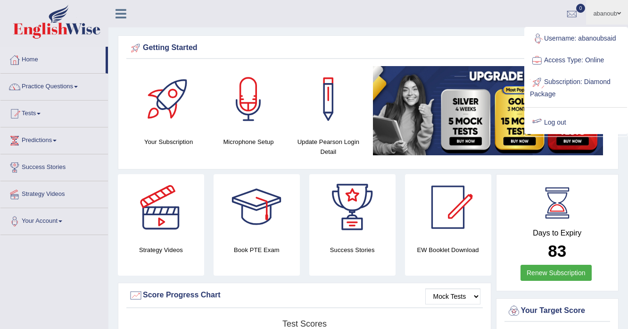
click at [553, 119] on link "Log out" at bounding box center [576, 123] width 102 height 22
